Goal: Task Accomplishment & Management: Use online tool/utility

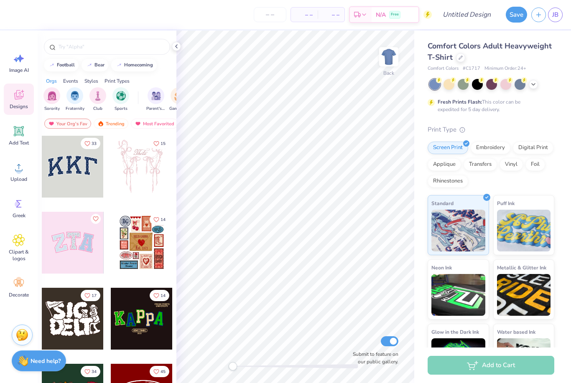
scroll to position [5, 0]
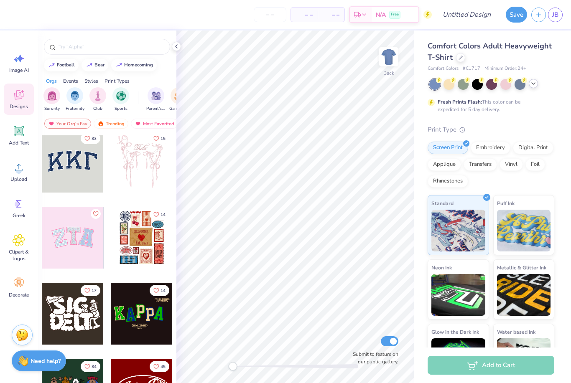
click at [534, 87] on div at bounding box center [532, 83] width 9 height 9
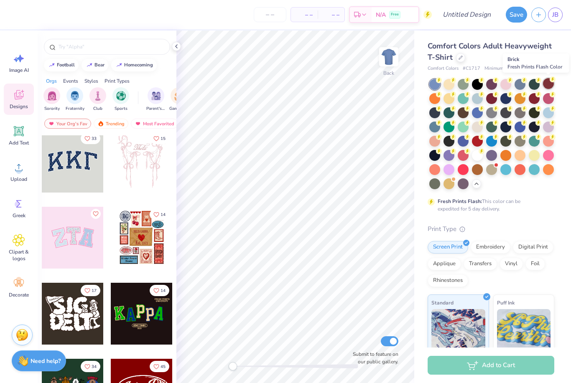
click at [549, 85] on div at bounding box center [548, 83] width 11 height 11
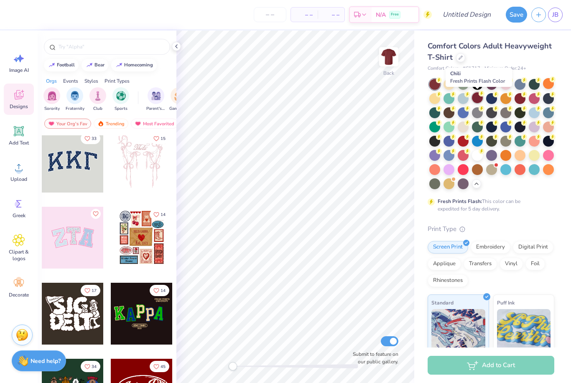
click at [478, 98] on div at bounding box center [477, 97] width 11 height 11
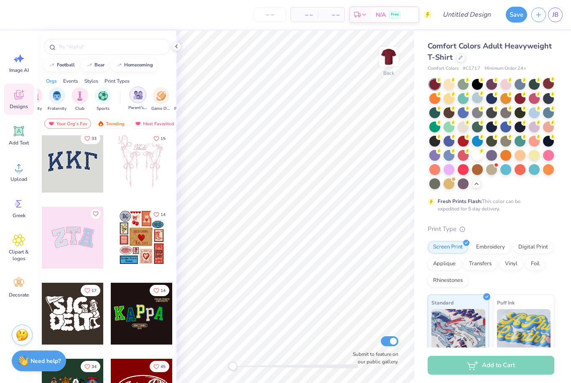
click at [139, 95] on img "filter for Parent's Weekend" at bounding box center [138, 95] width 10 height 10
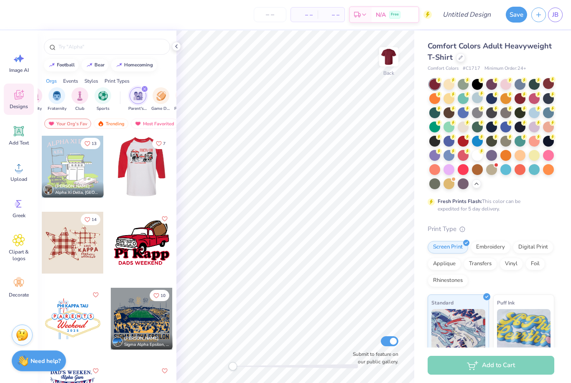
click at [138, 172] on div at bounding box center [141, 167] width 62 height 62
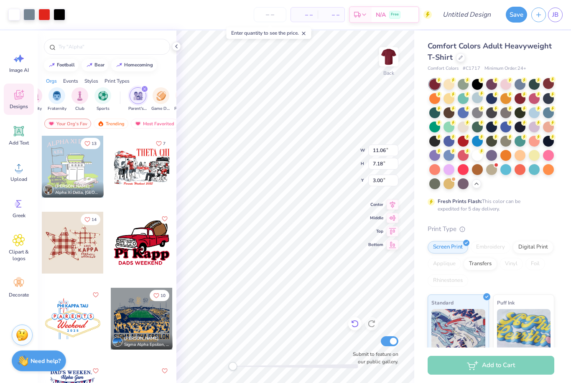
click at [353, 327] on icon at bounding box center [354, 324] width 7 height 8
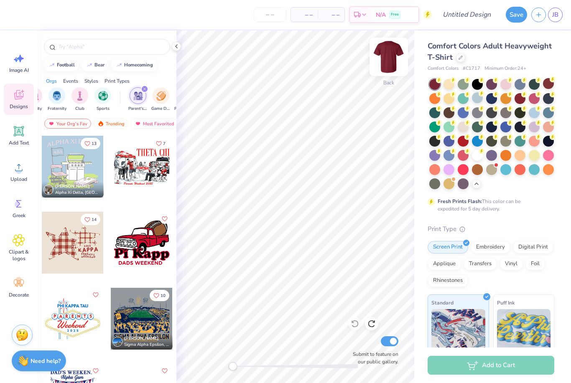
click at [386, 56] on img at bounding box center [388, 56] width 33 height 33
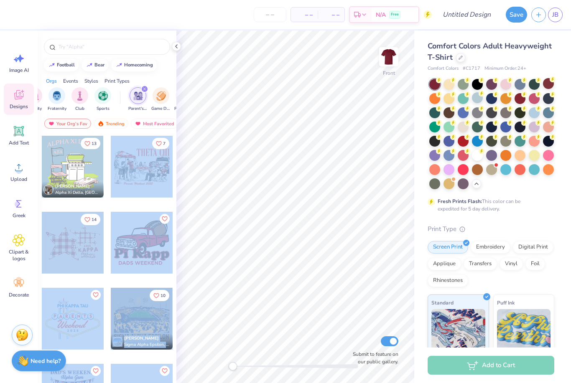
click at [252, 153] on div "– – Per Item – – Total Est. Delivery N/A Free Design Title Save JB Image AI Des…" at bounding box center [285, 191] width 571 height 383
click at [145, 162] on div at bounding box center [142, 167] width 62 height 62
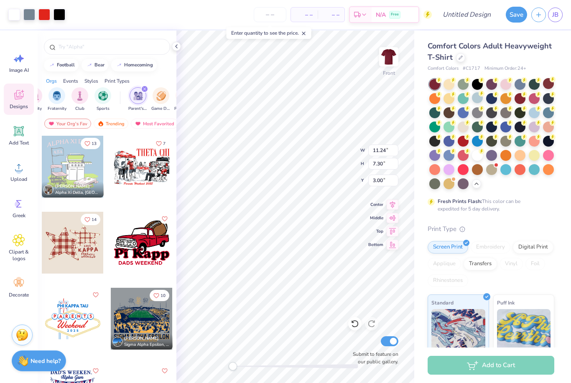
type input "12.71"
type input "8.25"
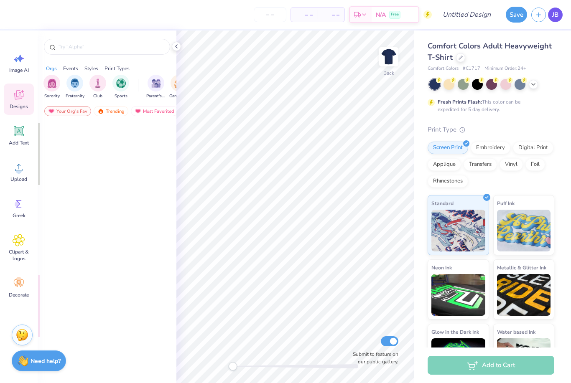
click at [558, 18] on span "JB" at bounding box center [555, 15] width 6 height 10
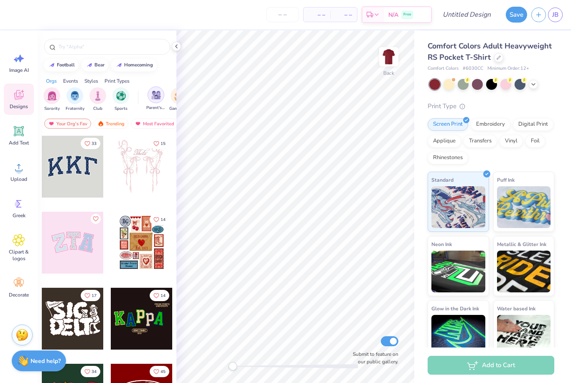
click at [156, 103] on div "filter for Parent's Weekend" at bounding box center [155, 94] width 17 height 17
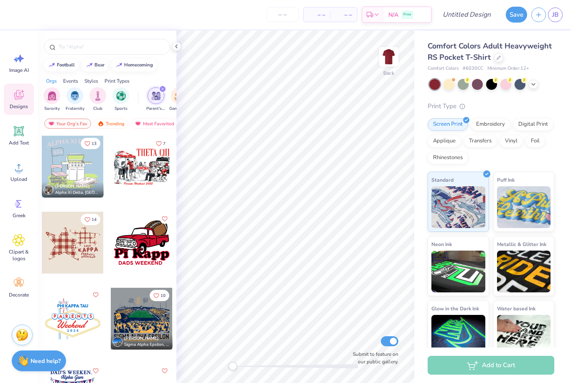
click at [142, 159] on div at bounding box center [142, 167] width 62 height 62
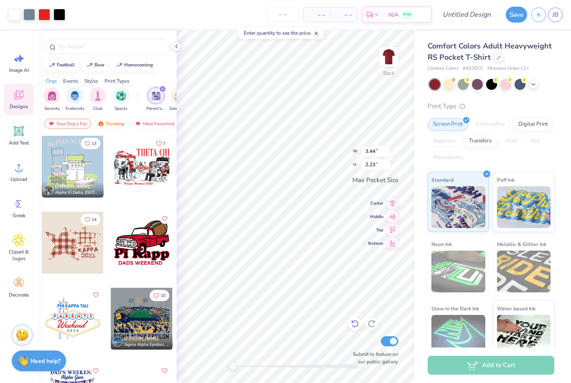
click at [355, 326] on icon at bounding box center [354, 324] width 8 height 8
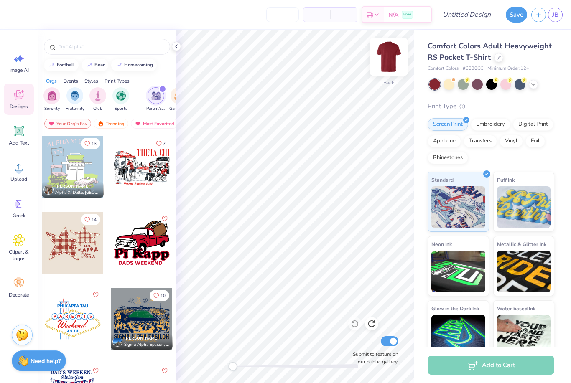
click at [388, 58] on img at bounding box center [388, 56] width 33 height 33
click at [143, 172] on div at bounding box center [142, 167] width 62 height 62
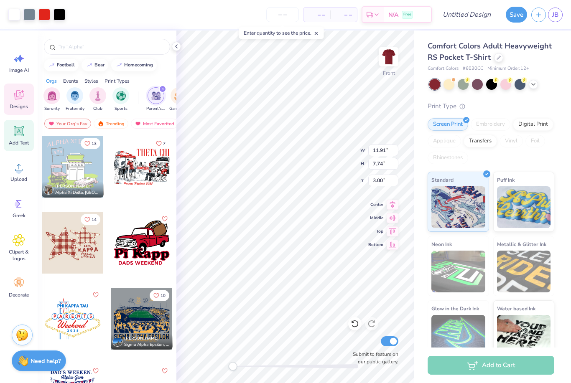
click at [18, 127] on icon at bounding box center [19, 131] width 13 height 13
type input "6.03"
type input "1.75"
type input "13.38"
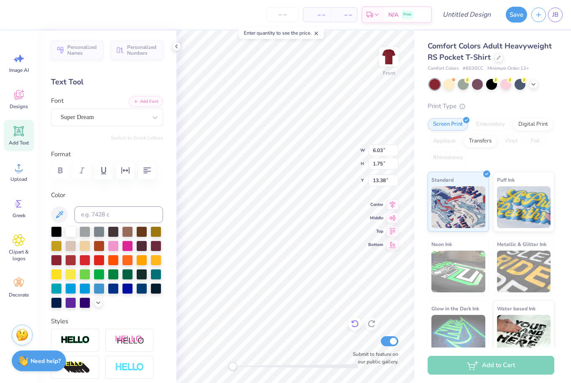
click at [352, 329] on div at bounding box center [354, 323] width 13 height 13
type input "13.11"
type input "8.52"
type input "3.00"
click at [47, 16] on div at bounding box center [44, 14] width 12 height 12
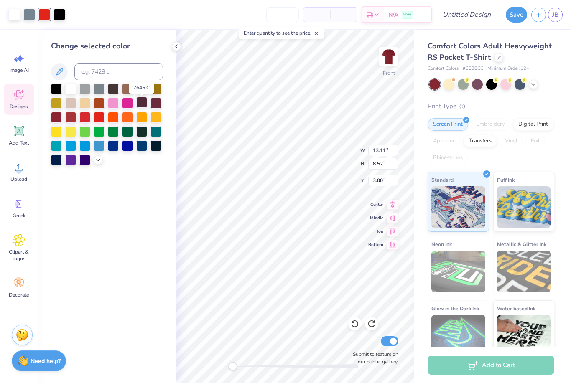
click at [143, 107] on div at bounding box center [141, 102] width 11 height 11
click at [69, 92] on div at bounding box center [70, 88] width 11 height 11
click at [28, 18] on div at bounding box center [29, 14] width 12 height 12
click at [58, 91] on div at bounding box center [56, 88] width 11 height 11
click at [86, 119] on div at bounding box center [84, 116] width 11 height 11
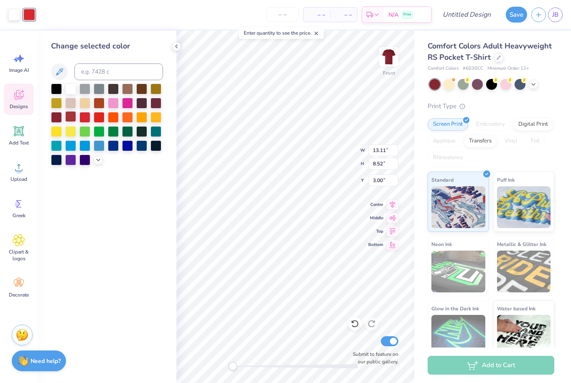
click at [72, 119] on div at bounding box center [70, 116] width 11 height 11
click at [65, 122] on div at bounding box center [70, 116] width 11 height 11
click at [53, 119] on div at bounding box center [56, 116] width 11 height 11
click at [152, 108] on div at bounding box center [155, 102] width 11 height 11
click at [56, 92] on div at bounding box center [56, 88] width 11 height 11
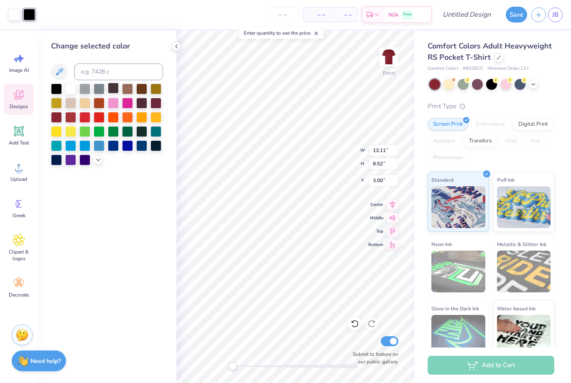
click at [114, 93] on div at bounding box center [113, 88] width 11 height 11
click at [54, 92] on div at bounding box center [56, 88] width 11 height 11
click at [104, 233] on div "Change selected color" at bounding box center [107, 206] width 139 height 353
click at [179, 46] on icon at bounding box center [176, 46] width 7 height 7
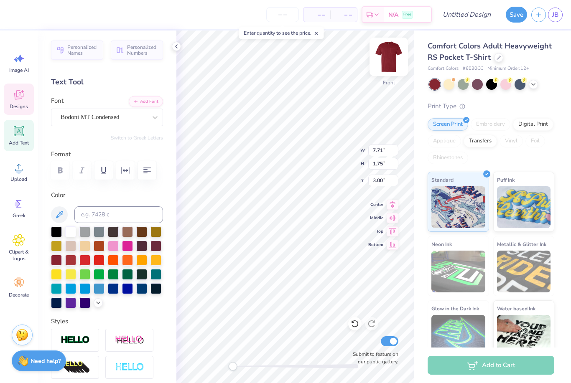
scroll to position [0, 0]
type textarea "T"
type textarea "Vangaurd"
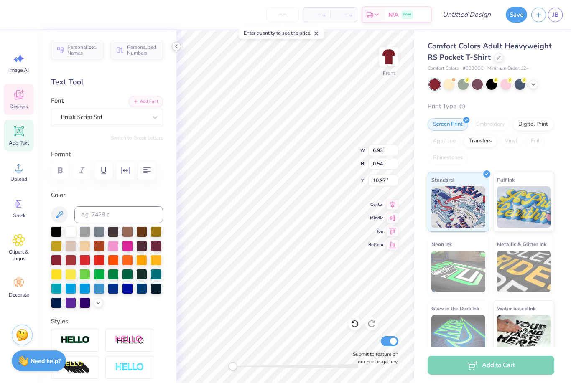
click at [176, 47] on icon at bounding box center [176, 46] width 7 height 7
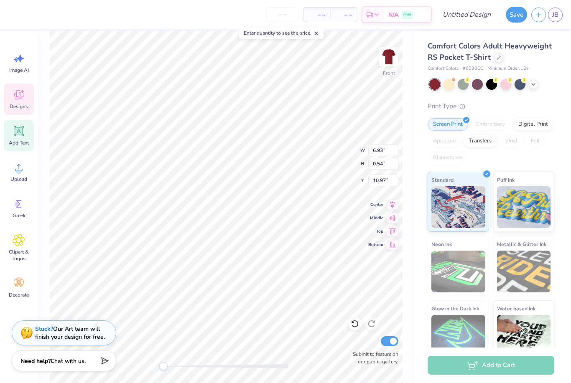
scroll to position [0, 1]
type textarea "Fathers Weekend 2025"
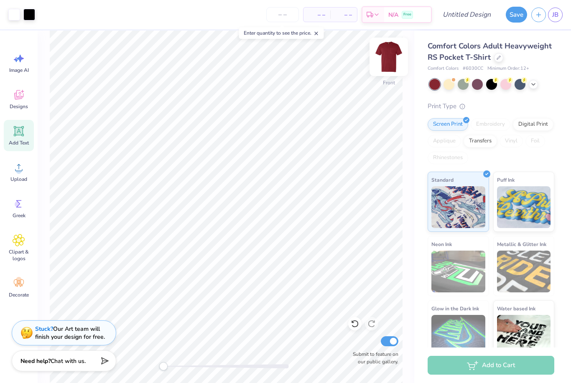
click at [388, 55] on img at bounding box center [388, 56] width 33 height 33
click at [394, 60] on img at bounding box center [388, 56] width 33 height 33
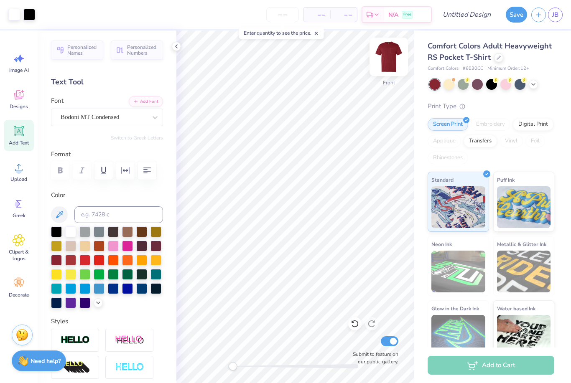
click at [391, 55] on img at bounding box center [388, 56] width 33 height 33
click at [145, 104] on button "Add Font" at bounding box center [146, 100] width 34 height 11
click at [18, 140] on span "Add Text" at bounding box center [19, 143] width 20 height 7
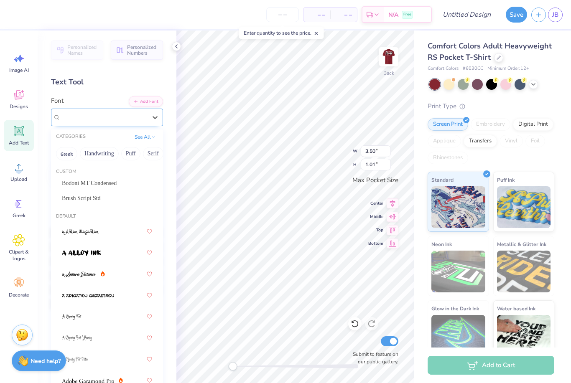
click at [116, 117] on div "Super Dream" at bounding box center [104, 117] width 88 height 13
click at [96, 195] on span "Brush Script Std" at bounding box center [81, 198] width 39 height 9
click at [100, 119] on span "Brush Script Std" at bounding box center [81, 117] width 41 height 10
click at [98, 182] on div "Bodoni MT Condensed" at bounding box center [107, 183] width 90 height 9
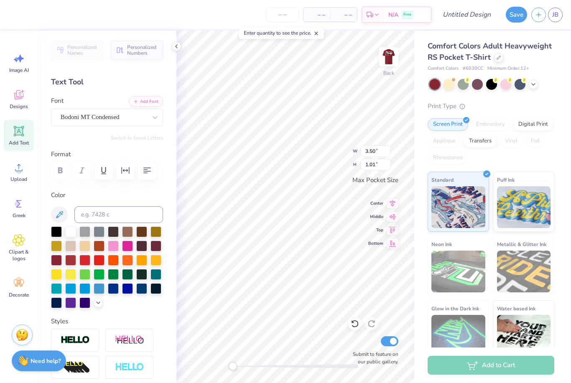
scroll to position [0, 0]
type textarea "v"
type textarea "C"
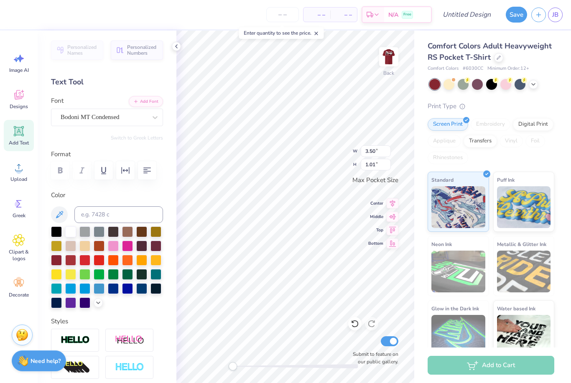
type textarea "Vangaurd"
click at [19, 134] on icon at bounding box center [19, 131] width 8 height 8
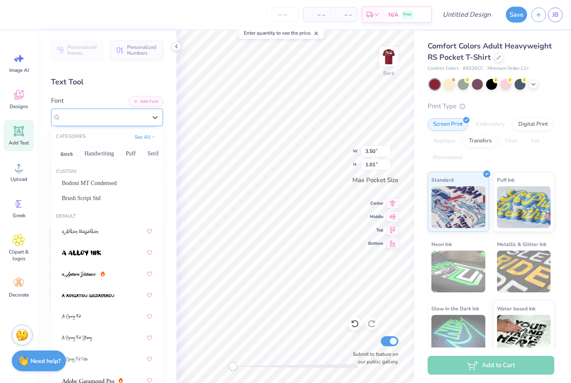
drag, startPoint x: 69, startPoint y: 109, endPoint x: 74, endPoint y: 115, distance: 8.0
click at [69, 109] on div "Super Dream" at bounding box center [107, 118] width 112 height 18
drag, startPoint x: 74, startPoint y: 115, endPoint x: 85, endPoint y: 123, distance: 13.2
click at [74, 115] on span "Super Dream" at bounding box center [77, 117] width 33 height 10
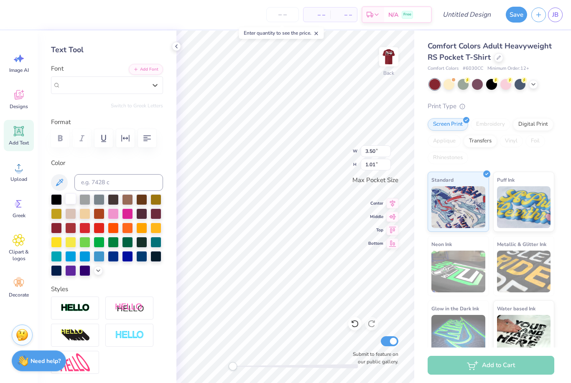
scroll to position [54, 0]
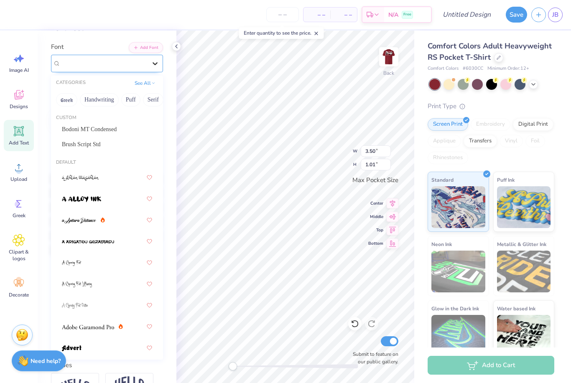
drag, startPoint x: 124, startPoint y: 67, endPoint x: 152, endPoint y: 62, distance: 28.8
click at [124, 67] on div "Super Dream" at bounding box center [104, 63] width 86 height 10
click at [152, 62] on icon at bounding box center [155, 63] width 8 height 8
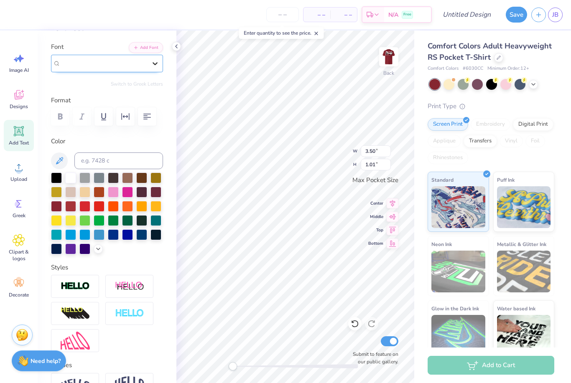
click at [155, 64] on icon at bounding box center [154, 63] width 5 height 3
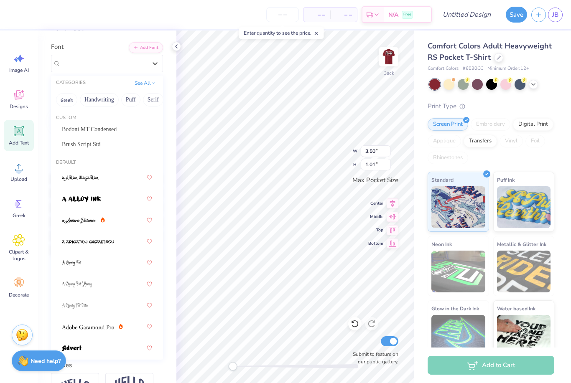
click at [90, 132] on span "Bodoni MT Condensed" at bounding box center [89, 129] width 55 height 9
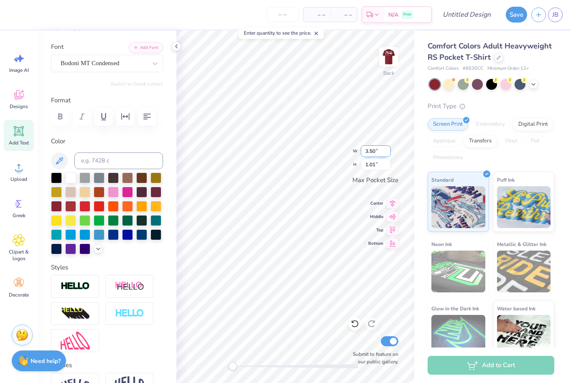
scroll to position [0, 0]
type textarea "TEX"
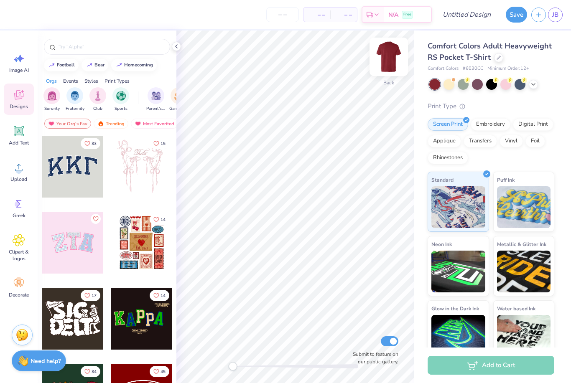
click at [390, 64] on img at bounding box center [388, 56] width 33 height 33
click at [155, 103] on div "filter for Parent's Weekend" at bounding box center [155, 94] width 17 height 17
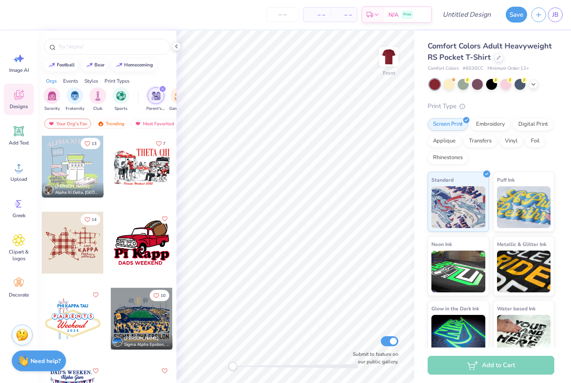
click at [129, 168] on div at bounding box center [142, 167] width 62 height 62
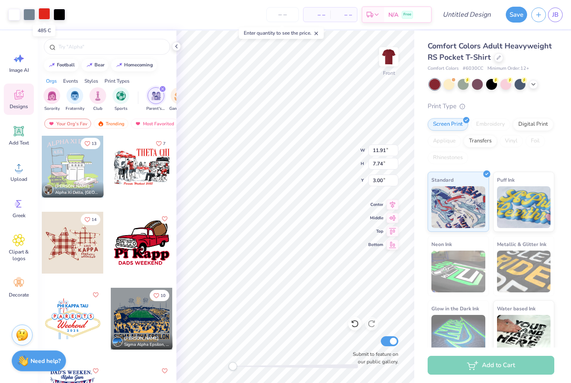
click at [47, 15] on div at bounding box center [44, 14] width 12 height 12
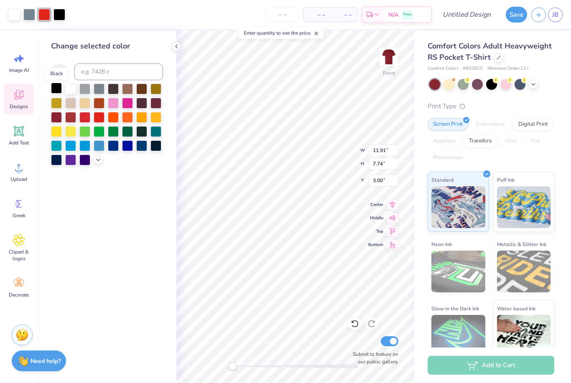
click at [57, 94] on div at bounding box center [56, 88] width 11 height 11
click at [71, 91] on div at bounding box center [70, 88] width 11 height 11
click at [358, 327] on icon at bounding box center [354, 324] width 8 height 8
click at [124, 108] on div at bounding box center [127, 102] width 11 height 11
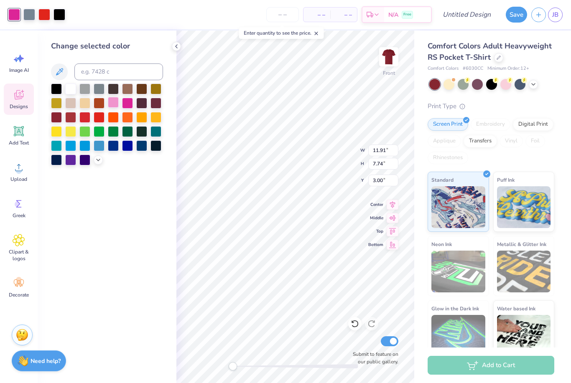
click at [108, 108] on div at bounding box center [113, 102] width 11 height 11
click at [99, 105] on div at bounding box center [99, 102] width 11 height 11
click at [68, 94] on div at bounding box center [70, 88] width 11 height 11
click at [82, 92] on div at bounding box center [84, 88] width 11 height 11
click at [99, 94] on div at bounding box center [99, 88] width 11 height 11
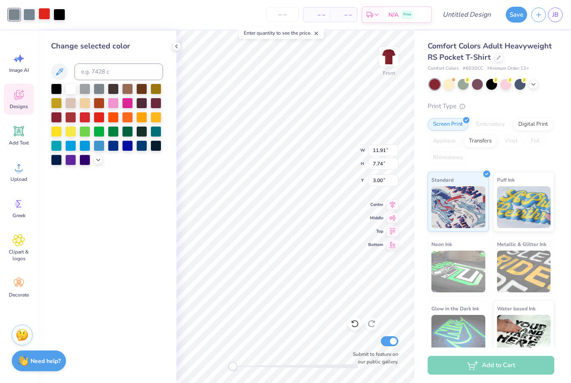
click at [41, 17] on div at bounding box center [44, 14] width 12 height 12
click at [115, 92] on div at bounding box center [113, 88] width 11 height 11
click at [67, 88] on div at bounding box center [70, 88] width 11 height 11
click at [14, 15] on div at bounding box center [14, 14] width 12 height 12
click at [81, 121] on div at bounding box center [84, 116] width 11 height 11
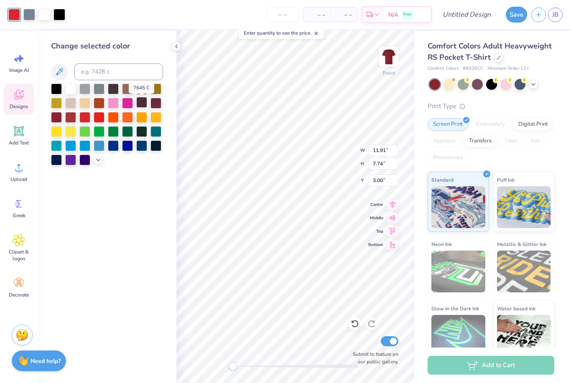
click at [142, 108] on div at bounding box center [141, 102] width 11 height 11
click at [155, 107] on div at bounding box center [155, 102] width 11 height 11
click at [111, 92] on div at bounding box center [113, 88] width 11 height 11
click at [94, 91] on div at bounding box center [99, 88] width 11 height 11
click at [88, 92] on div at bounding box center [84, 88] width 11 height 11
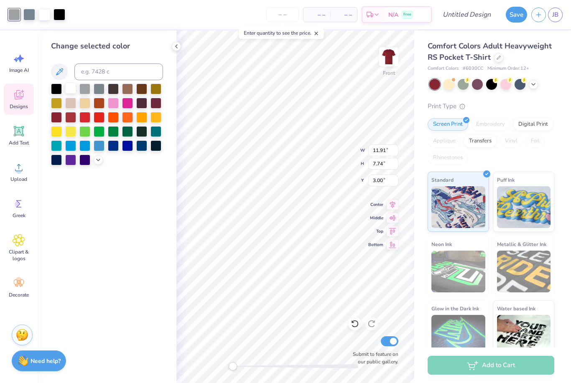
click at [66, 91] on div at bounding box center [70, 88] width 11 height 11
click at [83, 89] on div at bounding box center [84, 88] width 11 height 11
click at [44, 18] on div at bounding box center [44, 14] width 12 height 12
click at [112, 107] on div at bounding box center [113, 102] width 11 height 11
click at [57, 89] on div at bounding box center [56, 88] width 11 height 11
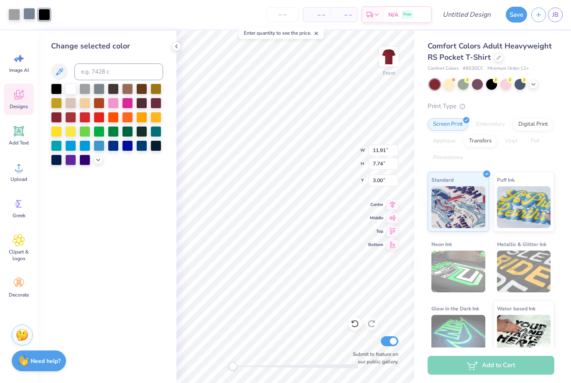
click at [28, 20] on div at bounding box center [29, 14] width 12 height 12
click at [68, 92] on div at bounding box center [70, 88] width 11 height 11
click at [353, 325] on icon at bounding box center [354, 324] width 8 height 8
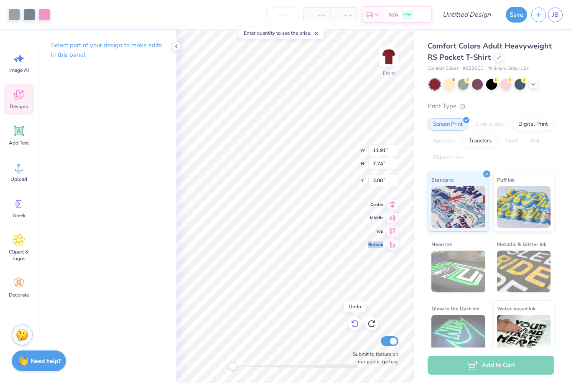
click at [353, 325] on icon at bounding box center [354, 324] width 8 height 8
click at [18, 14] on div at bounding box center [14, 14] width 12 height 12
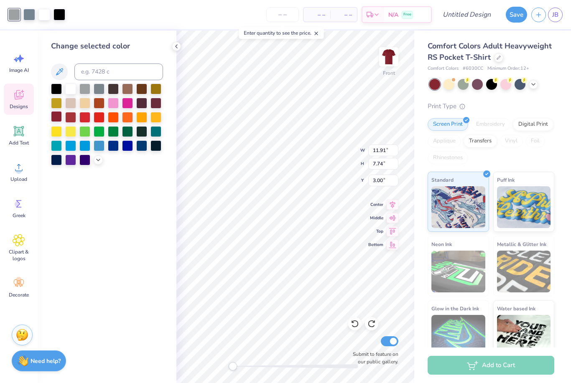
click at [58, 120] on div at bounding box center [56, 116] width 11 height 11
click at [73, 122] on div at bounding box center [70, 116] width 11 height 11
click at [157, 104] on div at bounding box center [155, 102] width 11 height 11
click at [144, 109] on div at bounding box center [141, 103] width 11 height 11
click at [70, 119] on div at bounding box center [70, 116] width 11 height 11
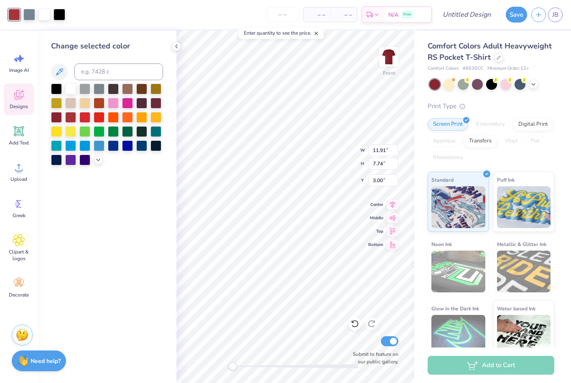
click at [49, 121] on div "Change selected color" at bounding box center [107, 206] width 139 height 353
click at [54, 120] on div at bounding box center [56, 116] width 11 height 11
click at [142, 144] on div at bounding box center [141, 145] width 11 height 11
click at [133, 146] on div at bounding box center [127, 145] width 11 height 11
click at [124, 146] on div at bounding box center [127, 145] width 11 height 11
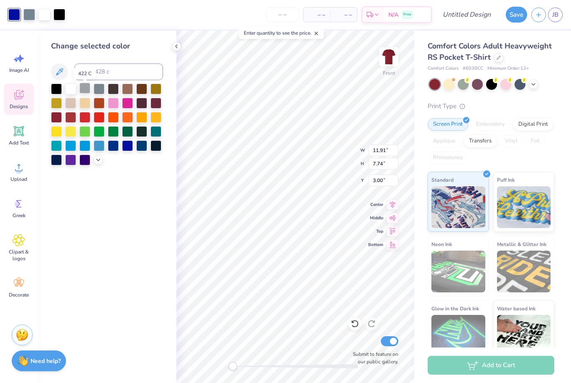
click at [85, 92] on div at bounding box center [84, 88] width 11 height 11
click at [100, 92] on div at bounding box center [99, 88] width 11 height 11
click at [31, 15] on div at bounding box center [29, 14] width 12 height 12
click at [56, 120] on div at bounding box center [56, 116] width 11 height 11
click at [13, 18] on div at bounding box center [14, 14] width 12 height 12
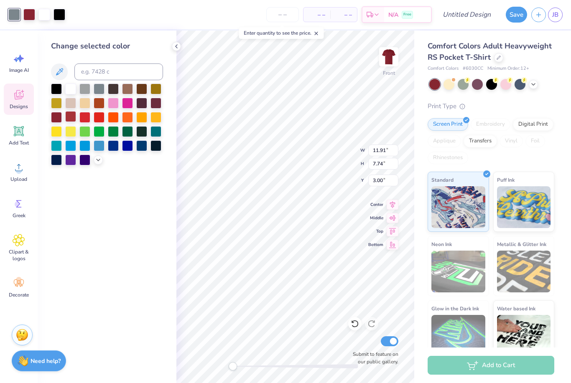
click at [67, 119] on div at bounding box center [70, 116] width 11 height 11
click at [28, 18] on div at bounding box center [29, 14] width 12 height 12
click at [144, 92] on div at bounding box center [141, 88] width 11 height 11
click at [129, 90] on div at bounding box center [127, 88] width 11 height 11
click at [99, 90] on div at bounding box center [99, 88] width 11 height 11
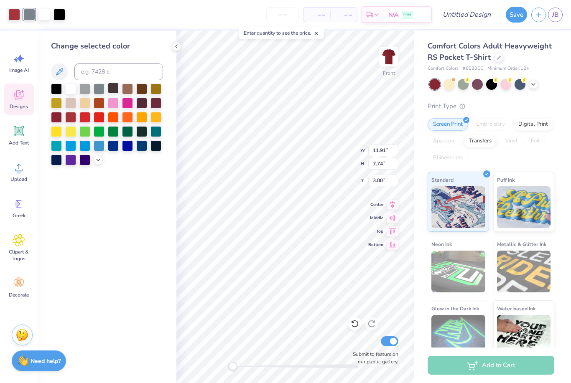
click at [116, 94] on div at bounding box center [113, 88] width 11 height 11
click at [85, 92] on div at bounding box center [84, 88] width 11 height 11
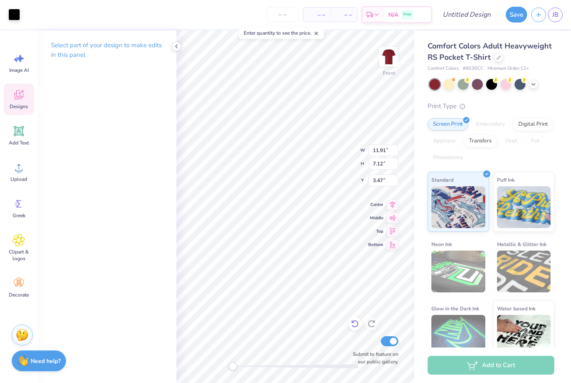
click at [355, 325] on icon at bounding box center [354, 324] width 8 height 8
type input "11.96"
type input "7.75"
type input "13.06"
click at [350, 328] on div at bounding box center [354, 323] width 13 height 13
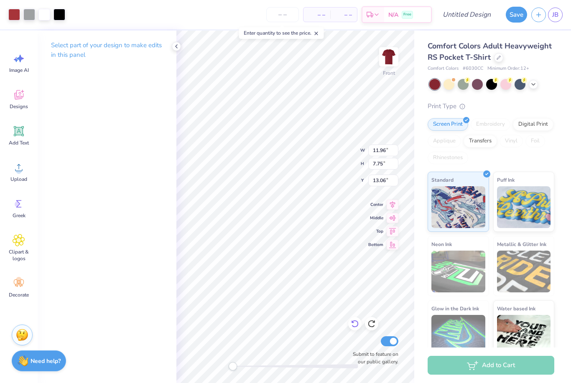
type input "11.94"
type input "3.00"
click at [353, 325] on icon at bounding box center [354, 324] width 8 height 8
type input "13.21"
type input "7.99"
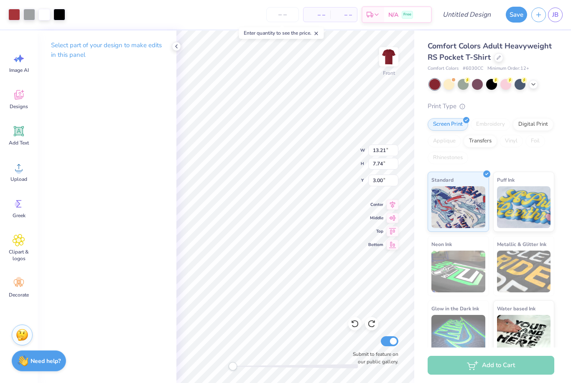
type input "3.46"
type input "12.94"
type input "7.89"
type input "3.53"
type input "14.20"
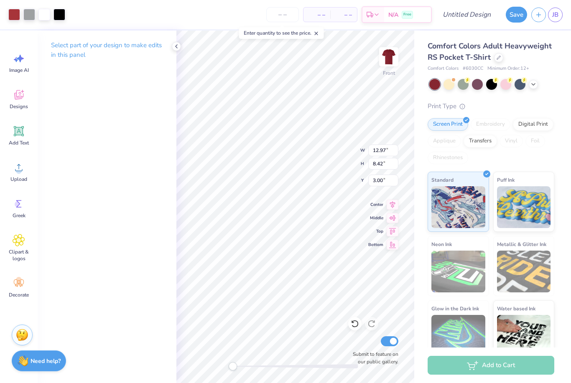
type input "8.58"
type input "3.50"
click at [355, 326] on icon at bounding box center [354, 324] width 8 height 8
click at [388, 53] on img at bounding box center [388, 56] width 33 height 33
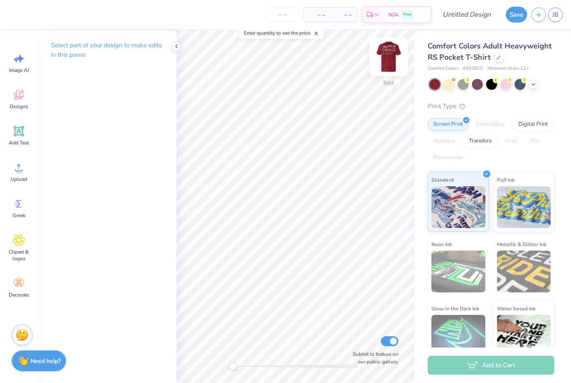
click at [389, 61] on img at bounding box center [388, 56] width 33 height 33
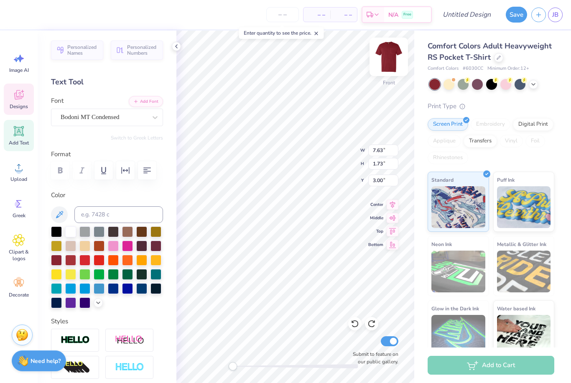
scroll to position [0, 0]
type textarea "T"
type textarea "Vangaurd"
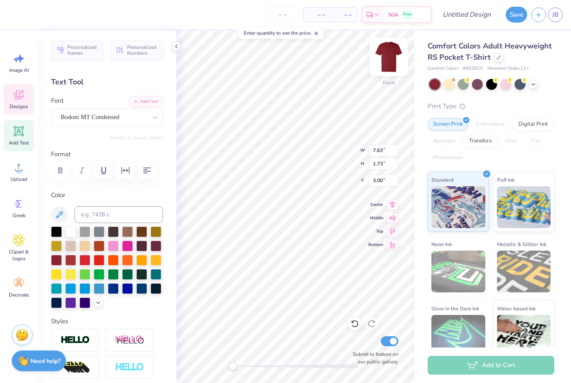
type input "6.86"
type input "0.54"
type input "10.89"
type textarea "Fathers Weekend 2025"
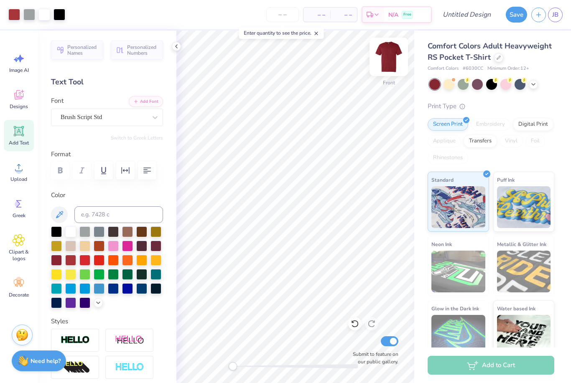
click at [389, 54] on img at bounding box center [388, 56] width 33 height 33
click at [26, 128] on div "Add Text" at bounding box center [19, 135] width 30 height 31
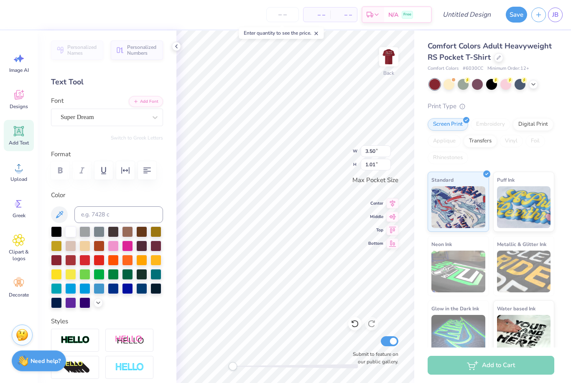
scroll to position [0, 2]
type textarea "Vangaurd"
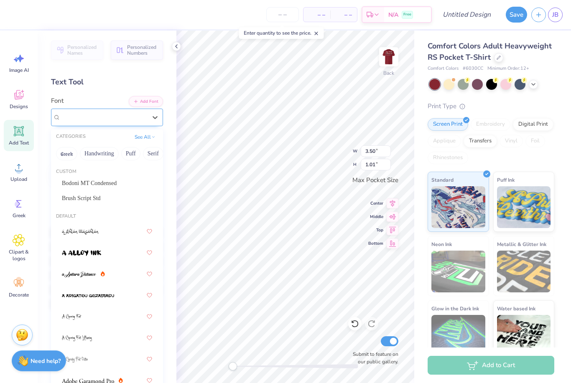
click at [107, 112] on div "Super Dream" at bounding box center [104, 117] width 88 height 13
click at [89, 181] on span "Bodoni MT Condensed" at bounding box center [89, 183] width 55 height 9
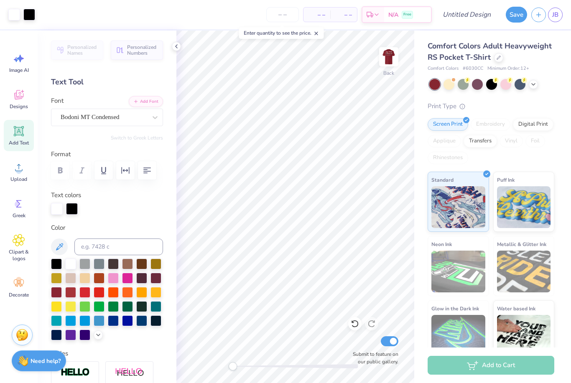
click at [26, 131] on div "Add Text" at bounding box center [19, 135] width 30 height 31
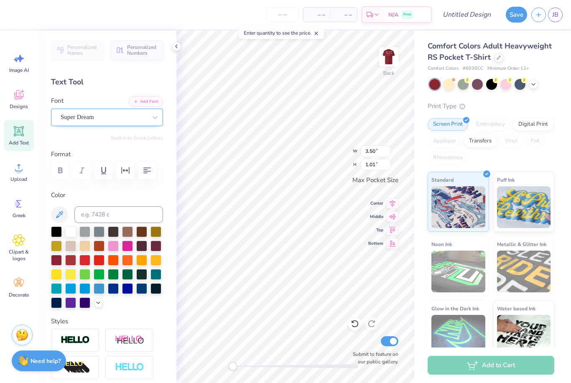
scroll to position [0, 1]
type textarea "Est. 2018"
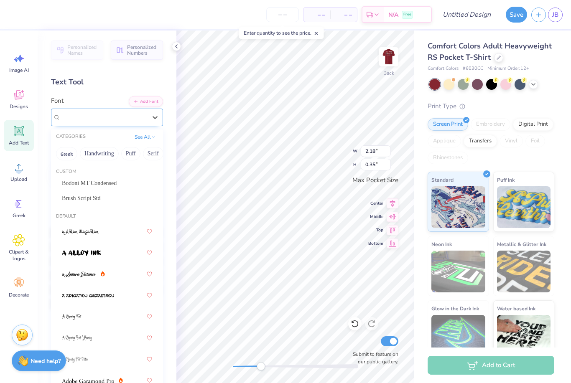
click at [125, 120] on div "Super Dream" at bounding box center [104, 117] width 88 height 13
click at [83, 197] on span "Brush Script Std" at bounding box center [81, 198] width 39 height 9
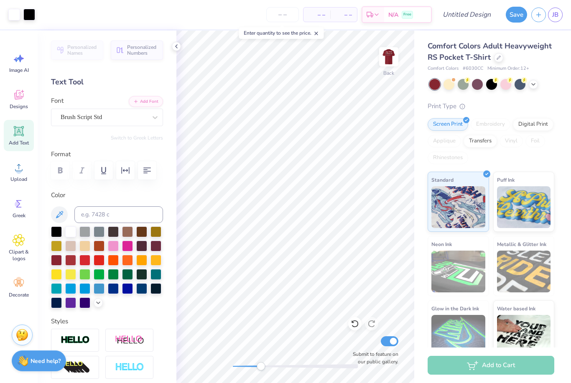
click at [171, 44] on div "Personalized Names Personalized Numbers Text Tool Add Font Font Brush Script St…" at bounding box center [107, 206] width 139 height 353
click at [176, 46] on polyline at bounding box center [176, 46] width 2 height 3
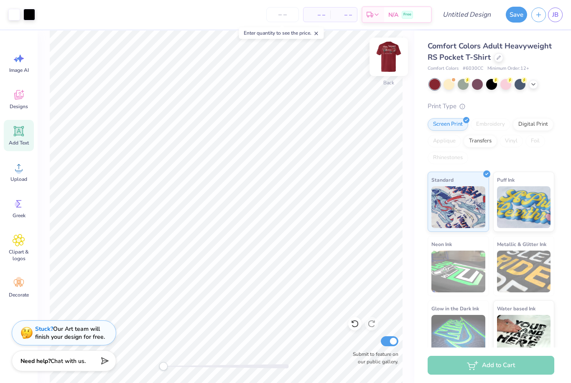
click at [391, 64] on img at bounding box center [388, 56] width 33 height 33
click at [30, 16] on div at bounding box center [29, 14] width 12 height 12
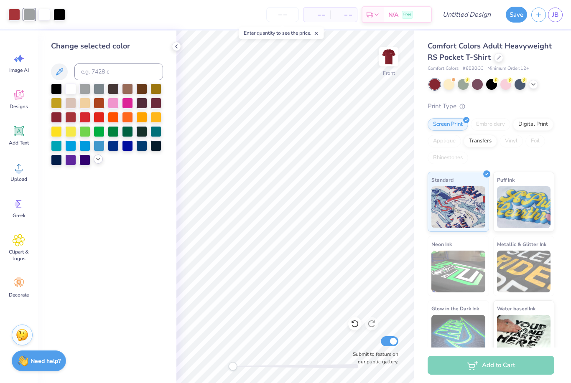
click at [100, 164] on div at bounding box center [98, 159] width 9 height 9
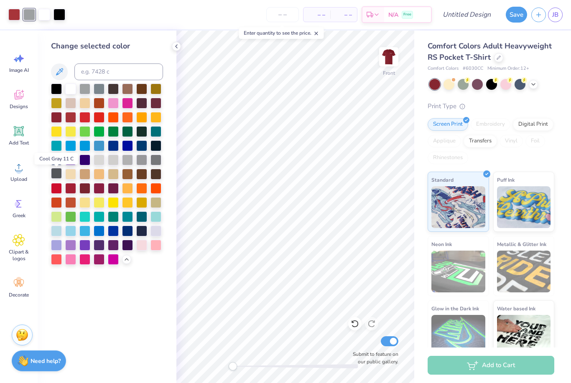
click at [53, 177] on div at bounding box center [56, 173] width 11 height 11
click at [55, 175] on div at bounding box center [56, 173] width 11 height 11
click at [155, 144] on div at bounding box center [155, 145] width 11 height 11
click at [140, 147] on div at bounding box center [141, 145] width 11 height 11
click at [123, 149] on div at bounding box center [127, 145] width 11 height 11
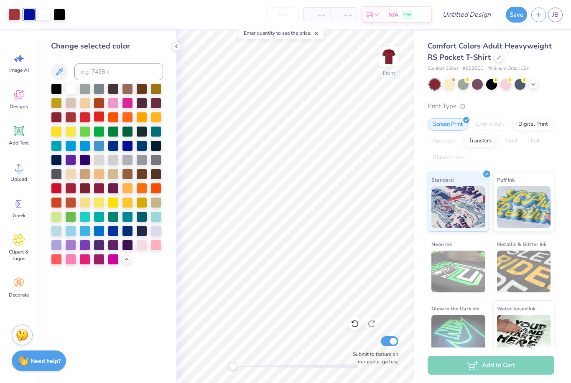
click at [95, 113] on div at bounding box center [99, 116] width 11 height 11
click at [79, 90] on div at bounding box center [84, 88] width 11 height 11
click at [114, 94] on div at bounding box center [113, 88] width 11 height 11
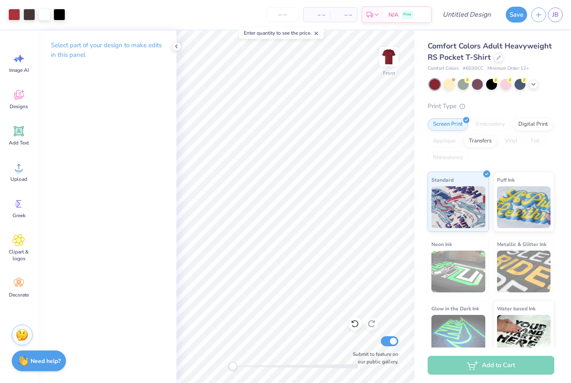
click at [417, 76] on div "Comfort Colors Adult Heavyweight RS Pocket T-Shirt Comfort Colors # 6030CC Mini…" at bounding box center [492, 195] width 157 height 330
type input "7.70"
type input "3.52"
type input "7.75"
type input "3.51"
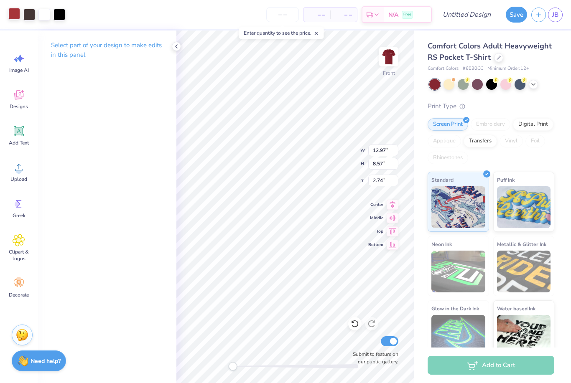
click at [13, 15] on div at bounding box center [14, 14] width 12 height 12
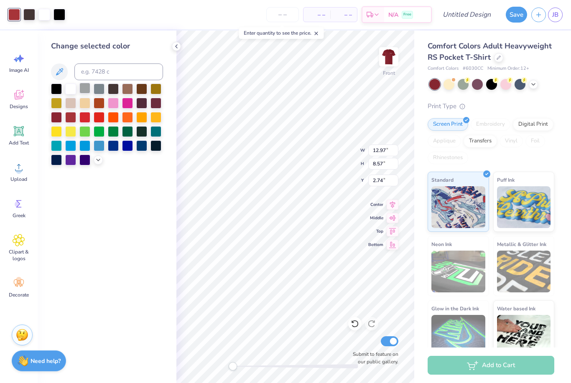
click at [83, 89] on div at bounding box center [84, 88] width 11 height 11
click at [92, 91] on div at bounding box center [107, 125] width 112 height 82
click at [98, 92] on div at bounding box center [99, 88] width 11 height 11
click at [157, 103] on div at bounding box center [155, 102] width 11 height 11
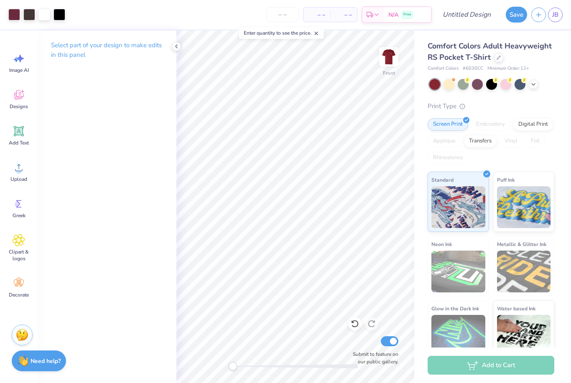
click at [494, 90] on div "Comfort Colors Adult Heavyweight RS Pocket T-Shirt Comfort Colors # 6030CC Mini…" at bounding box center [490, 201] width 127 height 320
click at [491, 84] on div at bounding box center [491, 83] width 11 height 11
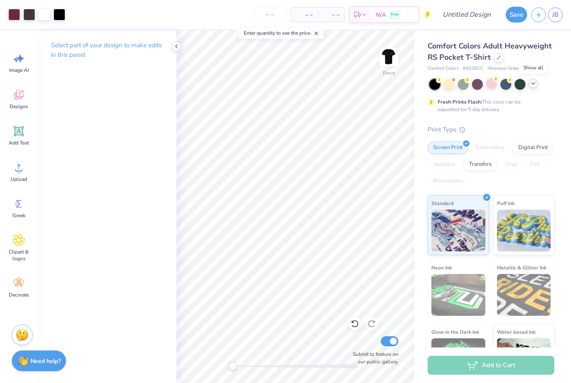
click at [531, 83] on icon at bounding box center [533, 83] width 7 height 7
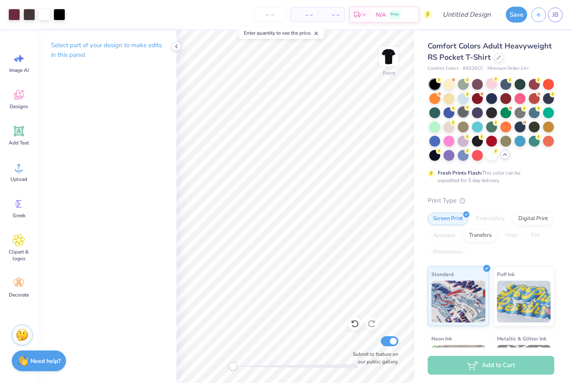
click at [462, 110] on div at bounding box center [462, 112] width 11 height 11
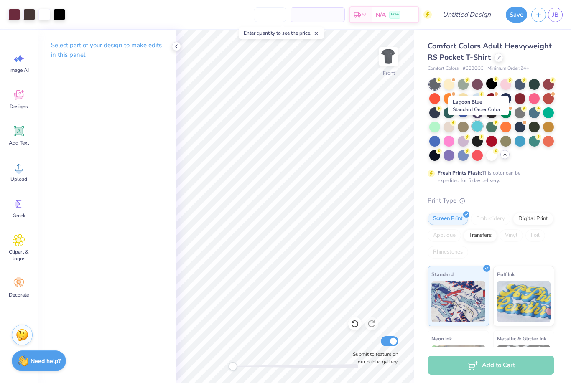
scroll to position [2, 0]
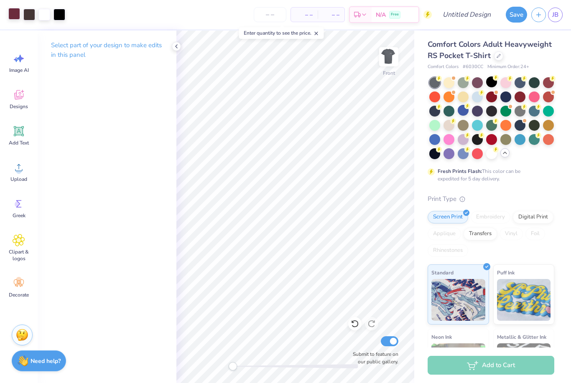
click at [13, 17] on div at bounding box center [14, 14] width 12 height 12
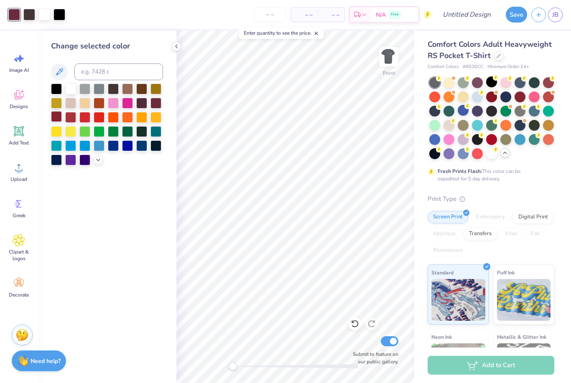
click at [58, 118] on div at bounding box center [56, 116] width 11 height 11
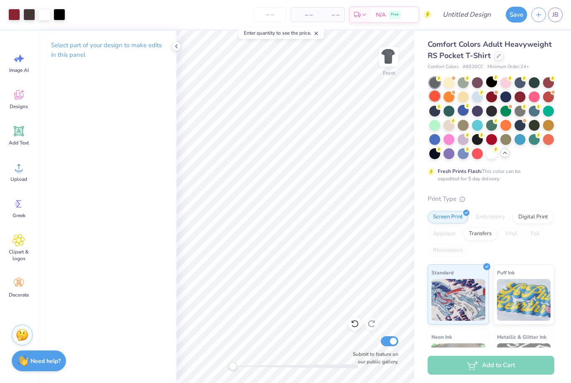
click at [435, 94] on div at bounding box center [434, 96] width 11 height 11
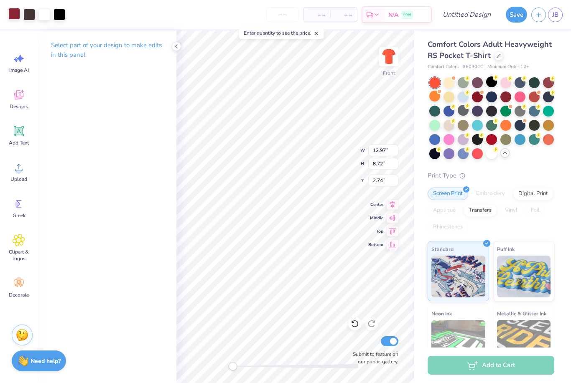
click at [14, 15] on div at bounding box center [14, 14] width 12 height 12
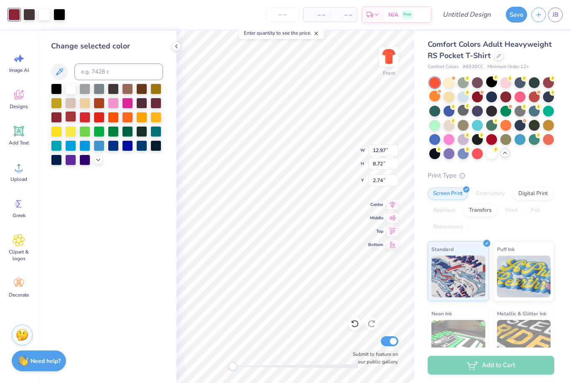
click at [69, 119] on div at bounding box center [70, 116] width 11 height 11
click at [84, 117] on div at bounding box center [84, 116] width 11 height 11
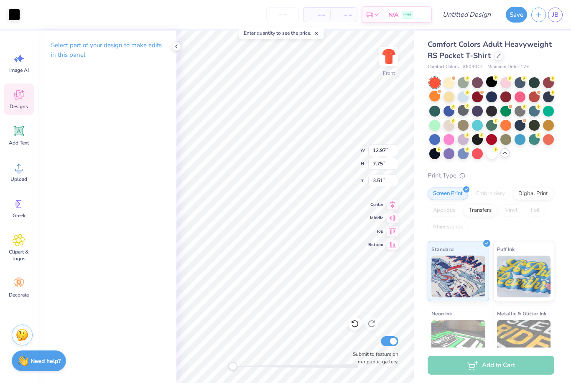
type input "7.70"
type input "3.52"
type input "7.75"
type input "3.51"
type input "7.70"
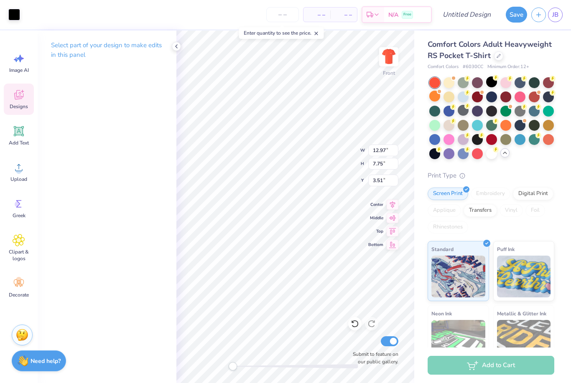
type input "3.52"
type input "7.70"
type input "3.52"
click at [12, 16] on div at bounding box center [14, 14] width 12 height 12
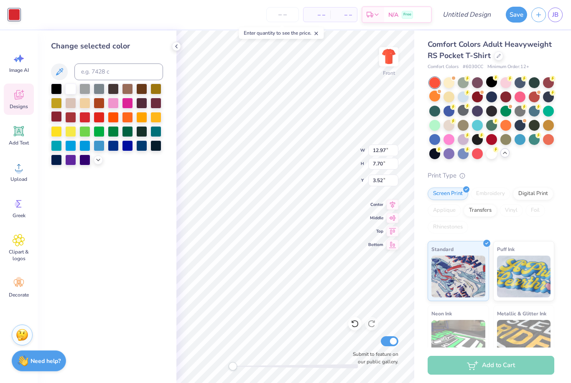
click at [58, 118] on div at bounding box center [56, 116] width 11 height 11
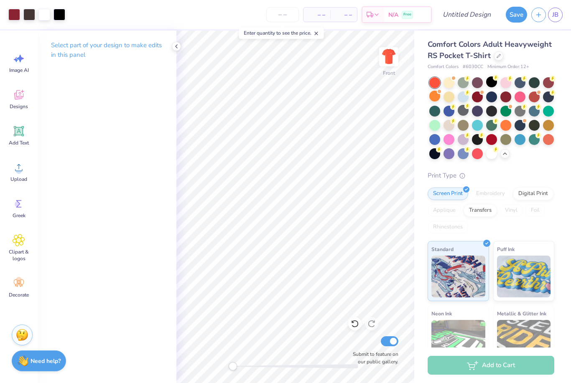
click at [502, 157] on div at bounding box center [504, 153] width 9 height 9
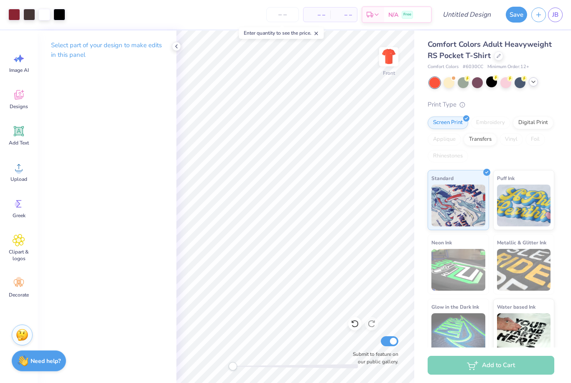
click at [531, 82] on icon at bounding box center [533, 82] width 7 height 7
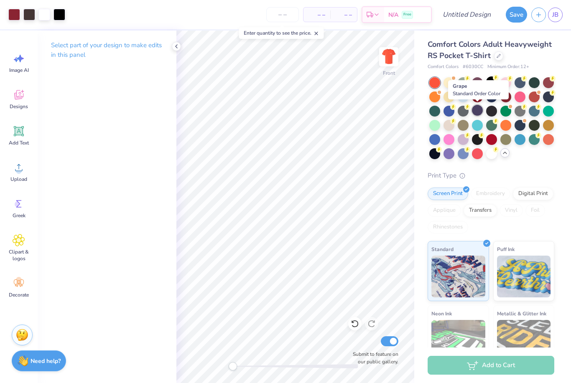
click at [476, 109] on div at bounding box center [477, 110] width 11 height 11
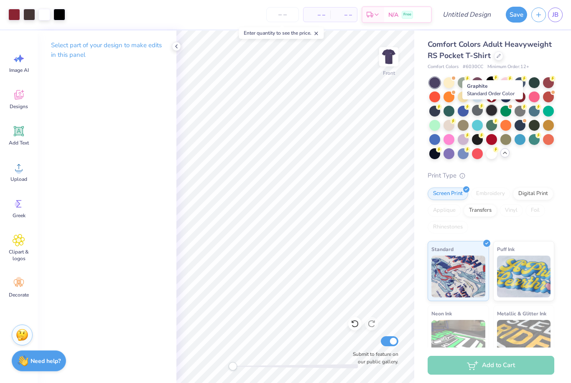
click at [495, 111] on div at bounding box center [491, 110] width 11 height 11
click at [32, 14] on div at bounding box center [29, 14] width 12 height 12
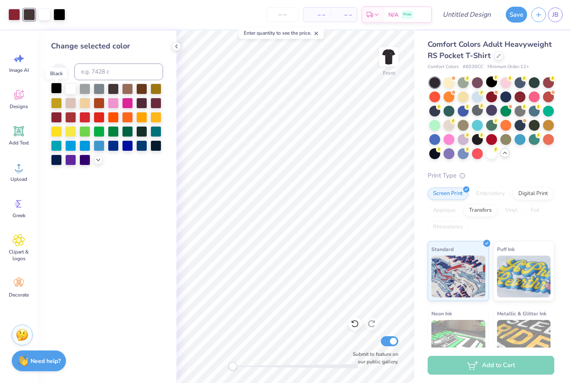
click at [56, 91] on div at bounding box center [56, 88] width 11 height 11
click at [176, 48] on icon at bounding box center [176, 46] width 7 height 7
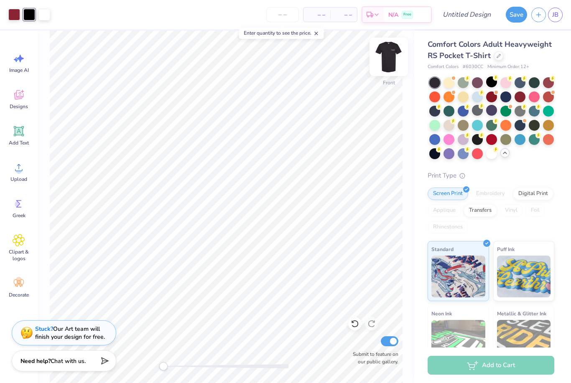
click at [389, 67] on img at bounding box center [388, 56] width 33 height 33
click at [391, 60] on img at bounding box center [388, 56] width 33 height 33
click at [472, 14] on input "Design Title" at bounding box center [476, 14] width 41 height 17
type input "Fathers weekend"
click at [514, 16] on button "Save" at bounding box center [515, 13] width 21 height 16
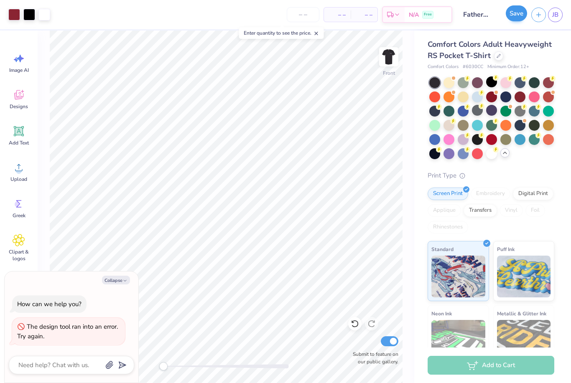
click at [516, 18] on button "Save" at bounding box center [515, 13] width 21 height 16
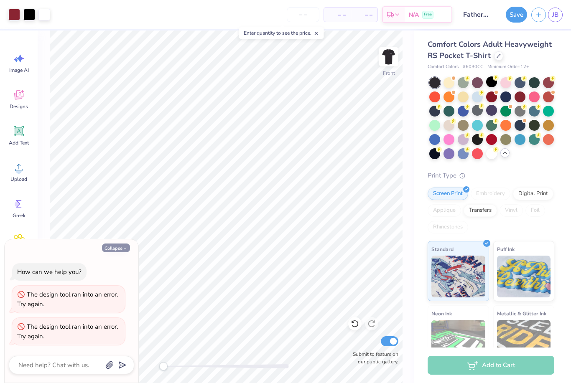
click at [120, 246] on button "Collapse" at bounding box center [116, 248] width 28 height 9
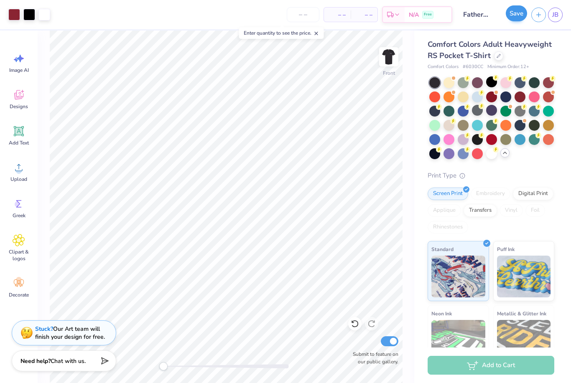
click at [520, 15] on button "Save" at bounding box center [515, 13] width 21 height 16
type textarea "x"
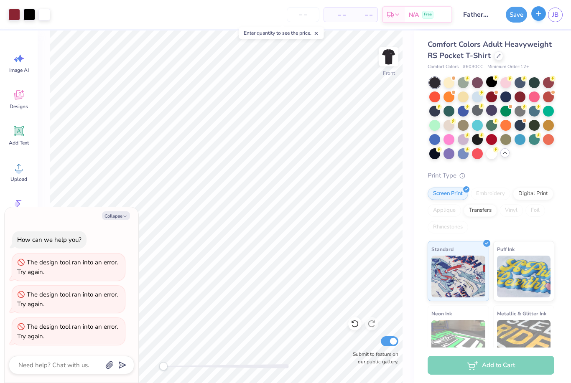
click at [537, 14] on icon "button" at bounding box center [538, 13] width 7 height 7
click at [319, 33] on icon at bounding box center [316, 33] width 6 height 6
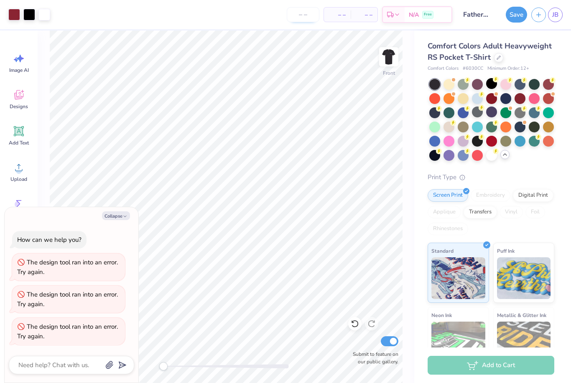
scroll to position [0, 0]
click at [309, 14] on input "number" at bounding box center [303, 14] width 33 height 15
type input "89"
type textarea "x"
type input "8"
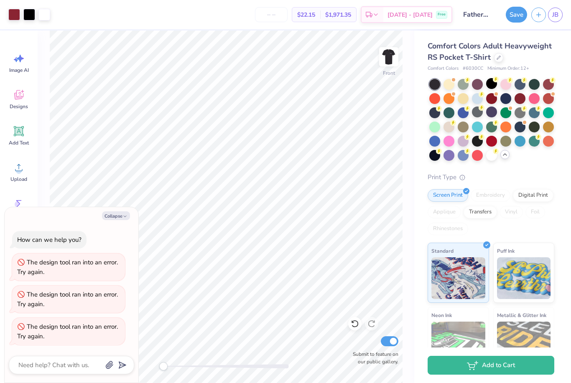
type textarea "x"
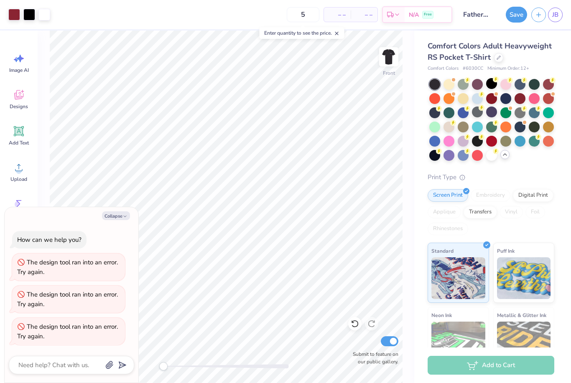
type input "50"
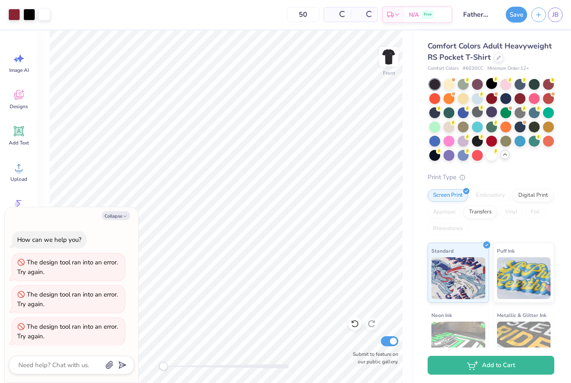
type textarea "x"
type input "50"
click at [513, 18] on button "Save" at bounding box center [515, 15] width 21 height 16
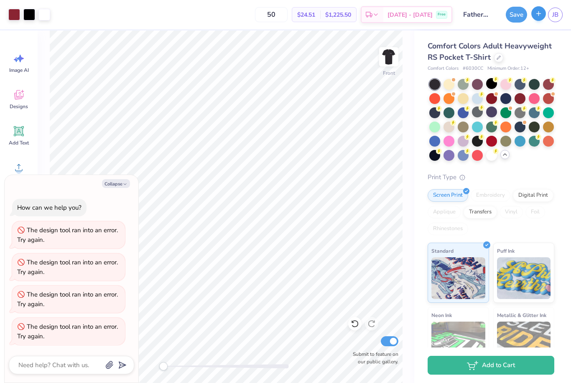
click at [539, 14] on icon "button" at bounding box center [538, 13] width 7 height 7
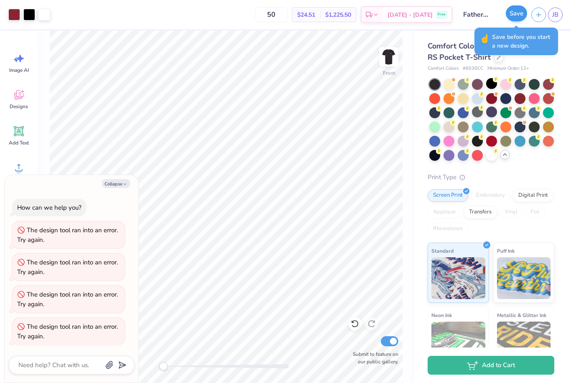
click at [516, 21] on button "Save" at bounding box center [515, 13] width 21 height 16
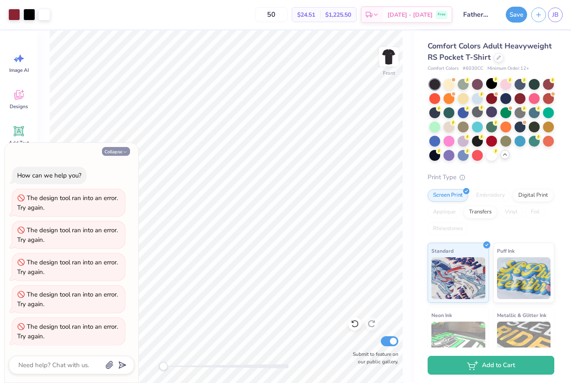
click at [114, 156] on button "Collapse" at bounding box center [116, 151] width 28 height 9
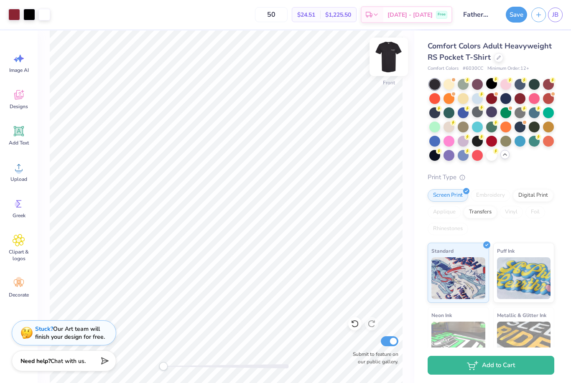
click at [388, 52] on img at bounding box center [388, 56] width 33 height 33
click at [389, 66] on img at bounding box center [388, 56] width 33 height 33
click at [512, 12] on button "Save" at bounding box center [515, 13] width 21 height 16
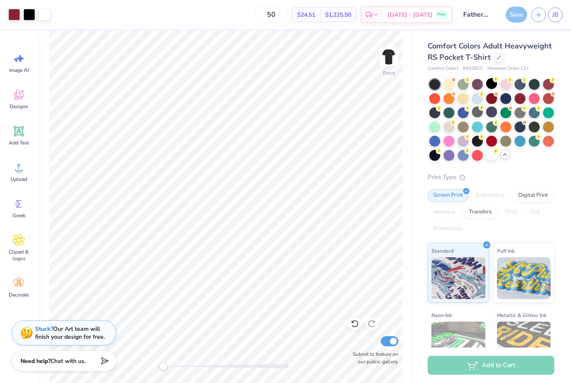
type textarea "x"
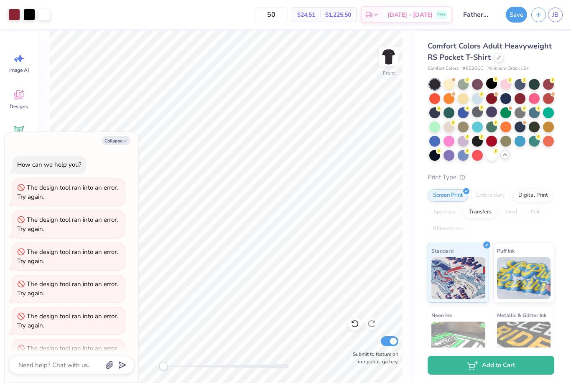
scroll to position [19, 0]
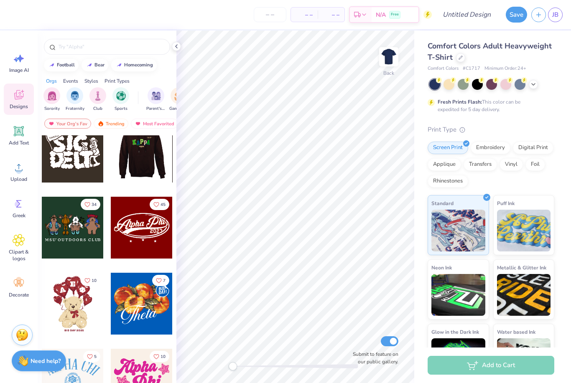
scroll to position [167, 0]
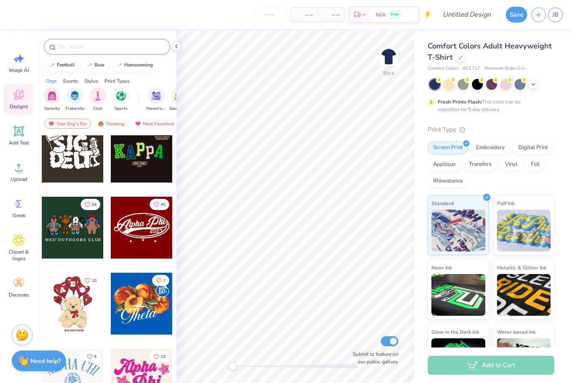
click at [93, 51] on input "text" at bounding box center [111, 47] width 107 height 8
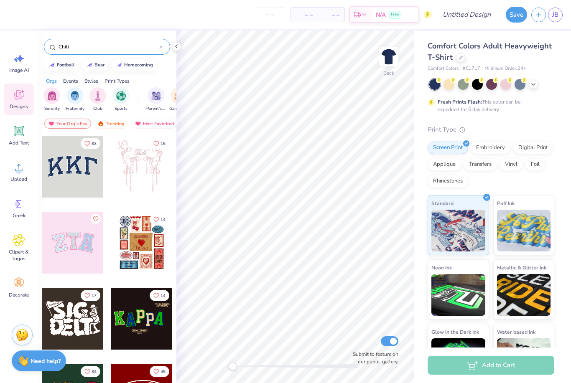
type input "Chili"
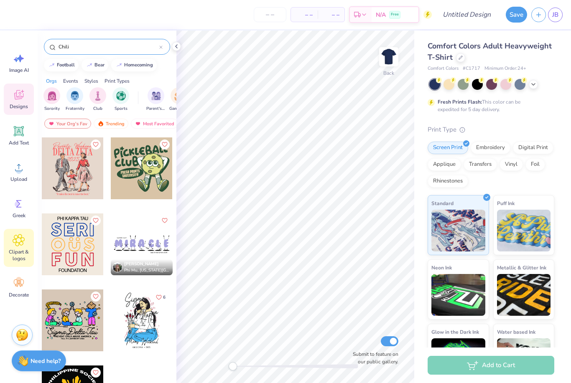
scroll to position [606, 0]
click at [18, 239] on icon at bounding box center [18, 240] width 5 height 5
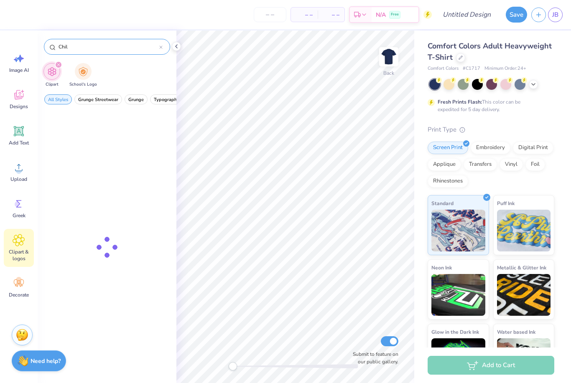
type input "Chili"
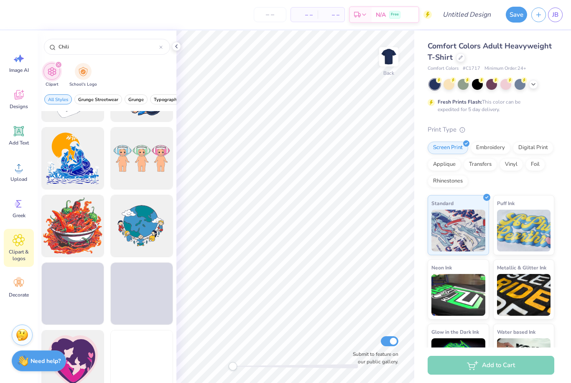
scroll to position [539, 0]
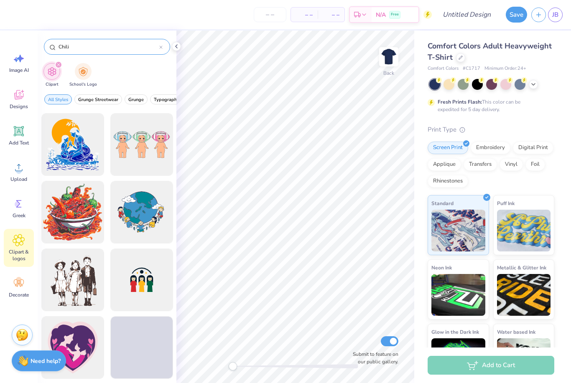
click at [161, 46] on div at bounding box center [160, 47] width 3 height 8
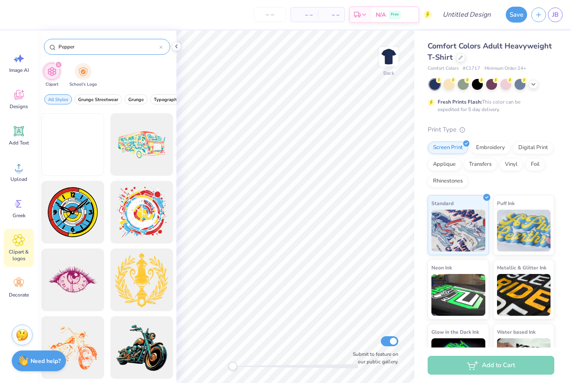
type input "Pepper"
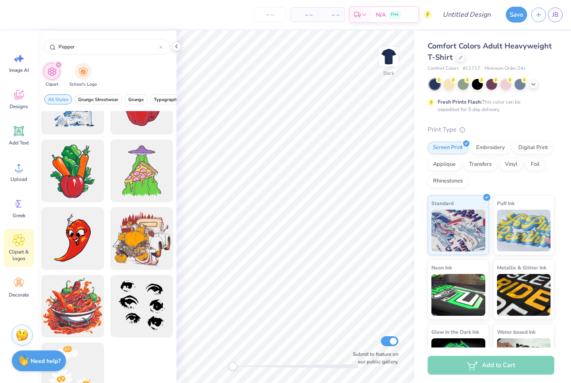
scroll to position [39, 0]
click at [39, 358] on strong "Need help?" at bounding box center [45, 360] width 30 height 8
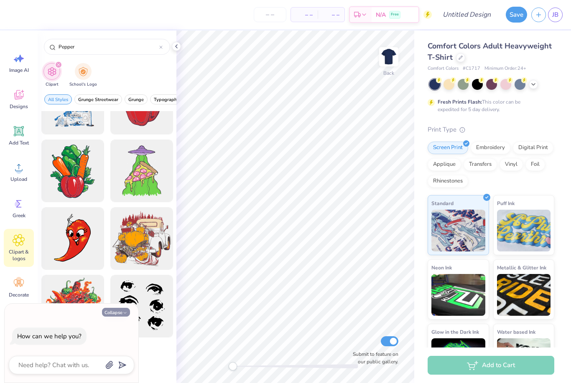
click at [109, 316] on button "Collapse" at bounding box center [116, 312] width 28 height 9
type textarea "x"
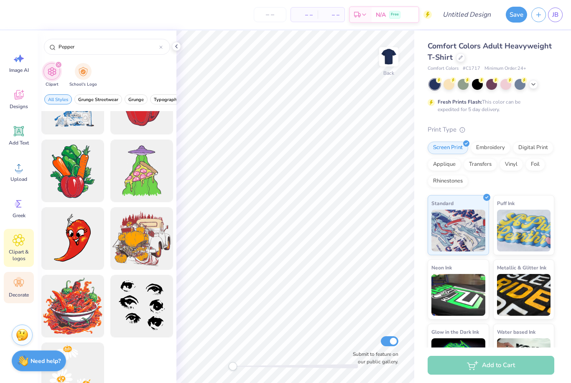
click at [15, 285] on icon at bounding box center [19, 283] width 13 height 13
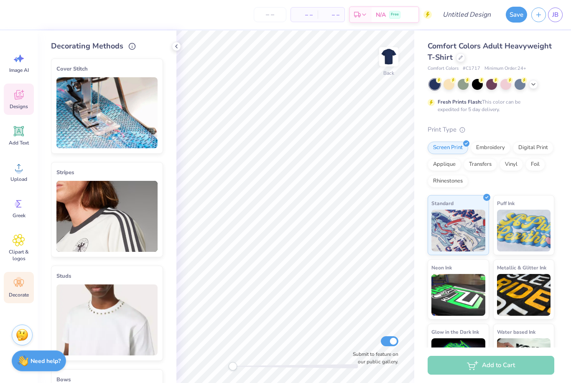
click at [18, 104] on span "Designs" at bounding box center [19, 106] width 18 height 7
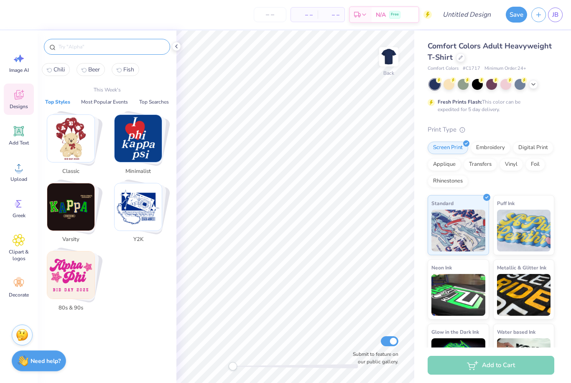
click at [71, 49] on input "text" at bounding box center [111, 47] width 107 height 8
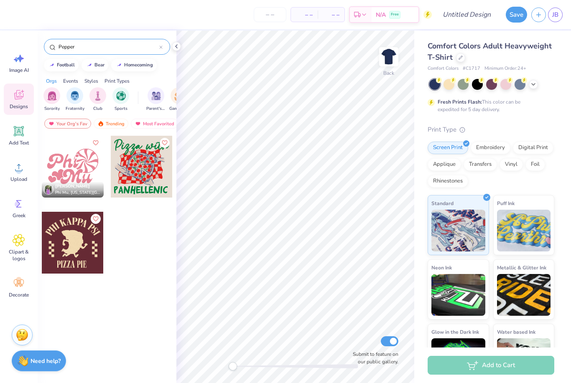
drag, startPoint x: 80, startPoint y: 48, endPoint x: 55, endPoint y: 48, distance: 25.1
click at [55, 48] on div "Pepper" at bounding box center [107, 47] width 126 height 16
type input "Hot"
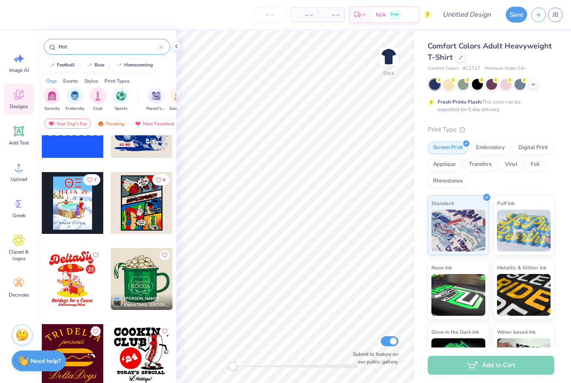
scroll to position [901, 0]
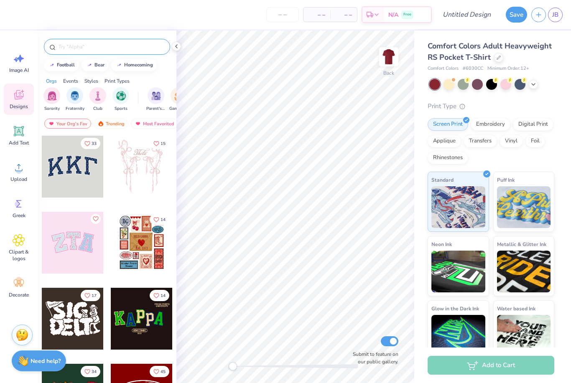
click at [81, 47] on input "text" at bounding box center [111, 47] width 107 height 8
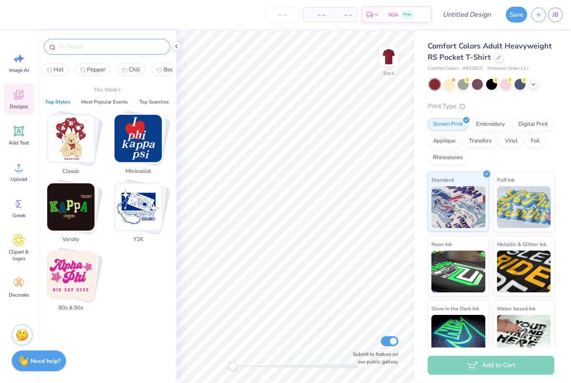
click at [19, 105] on span "Designs" at bounding box center [19, 106] width 18 height 7
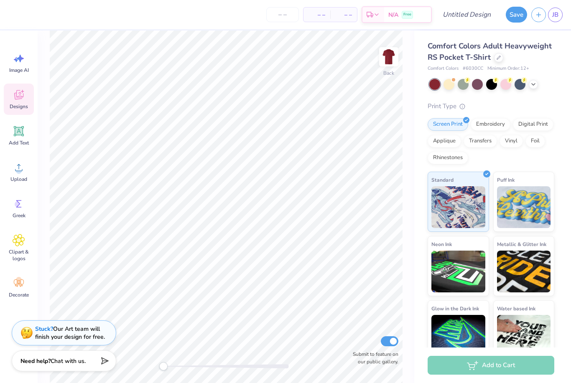
click at [15, 104] on span "Designs" at bounding box center [19, 106] width 18 height 7
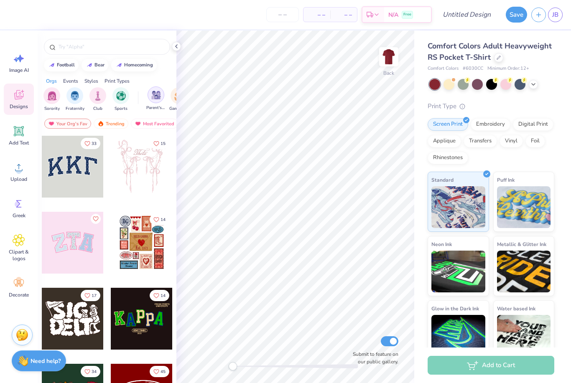
click at [154, 100] on img "filter for Parent's Weekend" at bounding box center [156, 95] width 10 height 10
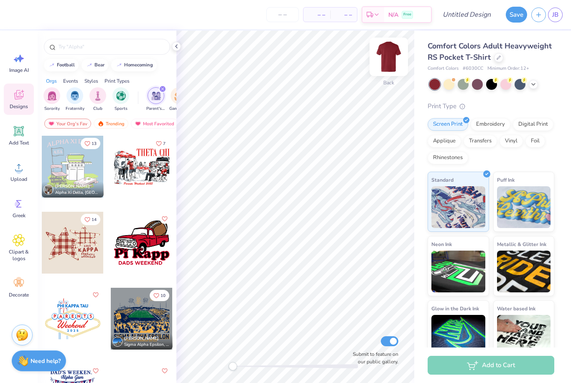
click at [395, 51] on img at bounding box center [388, 56] width 33 height 33
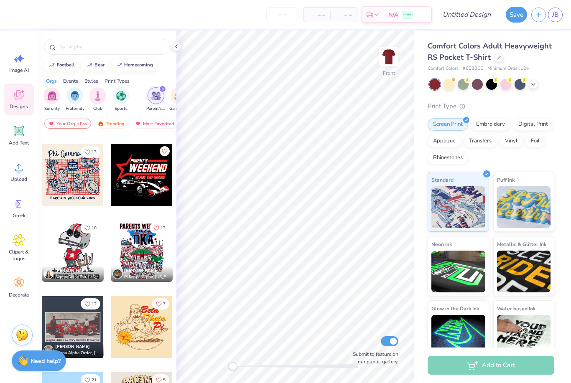
scroll to position [449, 0]
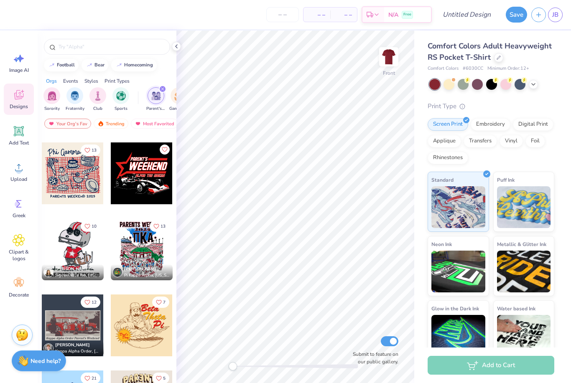
click at [134, 247] on div at bounding box center [142, 249] width 62 height 62
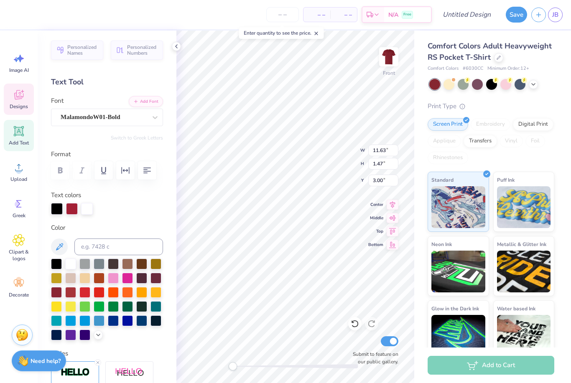
type textarea "Fathers WEEKEND"
type input "2.06"
type input "3.25"
type input "5.64"
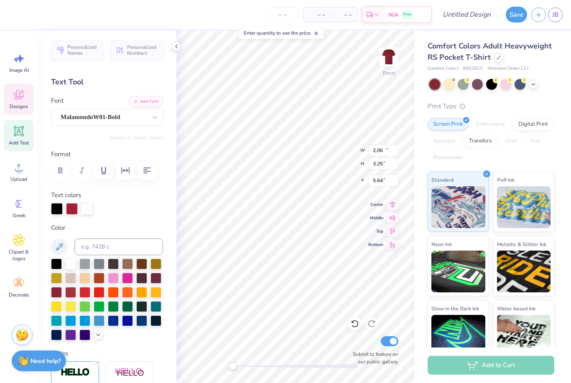
type input "1.74"
type input "2.60"
type input "5.89"
type input "2.06"
type input "3.25"
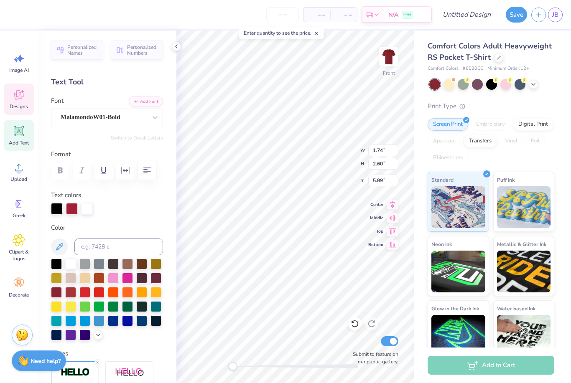
type input "5.64"
click at [352, 322] on icon at bounding box center [353, 322] width 2 height 2
type input "5.64"
click at [355, 323] on icon at bounding box center [354, 324] width 8 height 8
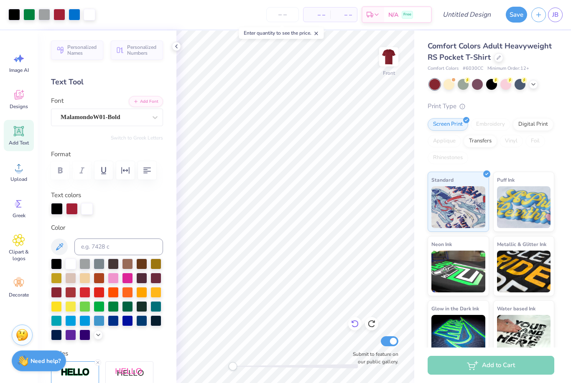
click at [354, 324] on icon at bounding box center [354, 324] width 8 height 8
click at [355, 322] on icon at bounding box center [354, 324] width 8 height 8
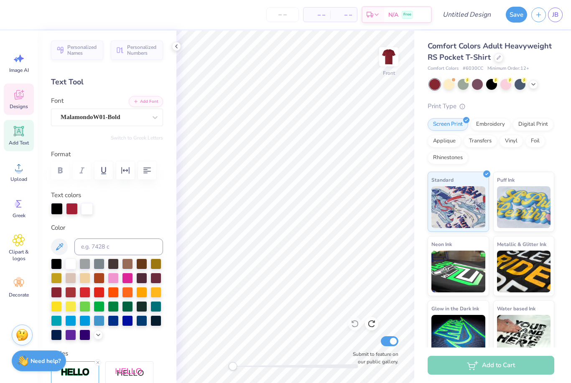
click at [25, 93] on div "Designs" at bounding box center [19, 99] width 30 height 31
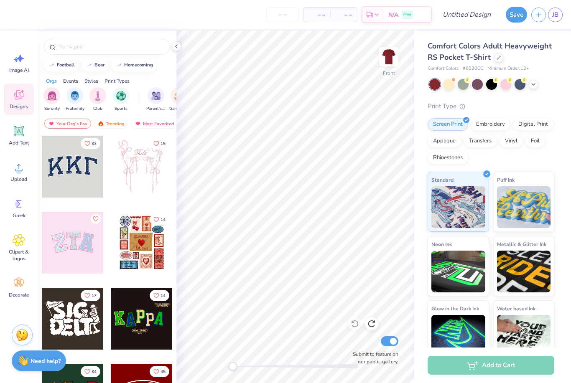
scroll to position [5, 0]
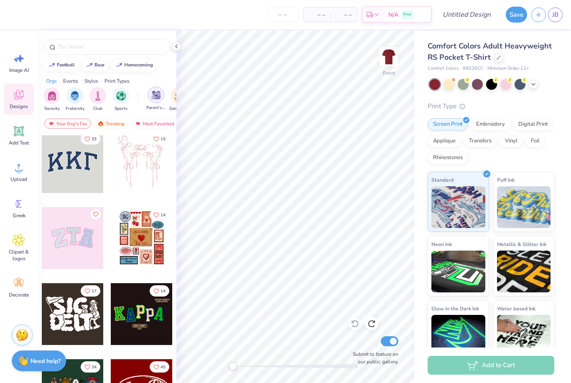
click at [157, 101] on div "filter for Parent's Weekend" at bounding box center [155, 94] width 17 height 17
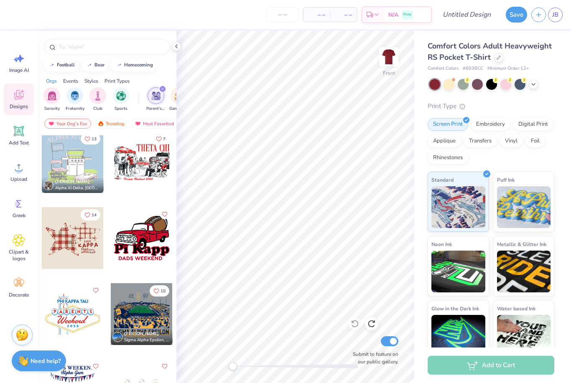
click at [151, 155] on div at bounding box center [142, 162] width 62 height 62
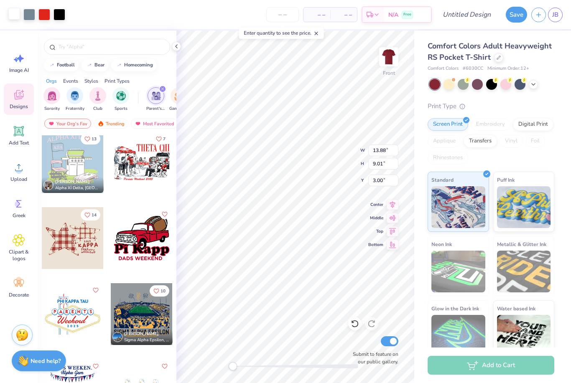
click at [17, 17] on div at bounding box center [14, 14] width 12 height 12
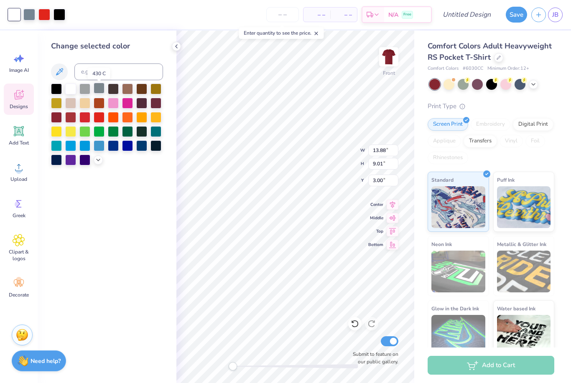
click at [99, 92] on div at bounding box center [99, 88] width 11 height 11
click at [115, 89] on div at bounding box center [113, 88] width 11 height 11
click at [54, 122] on div at bounding box center [56, 116] width 11 height 11
click at [85, 116] on div at bounding box center [84, 116] width 11 height 11
click at [44, 19] on div at bounding box center [44, 14] width 12 height 12
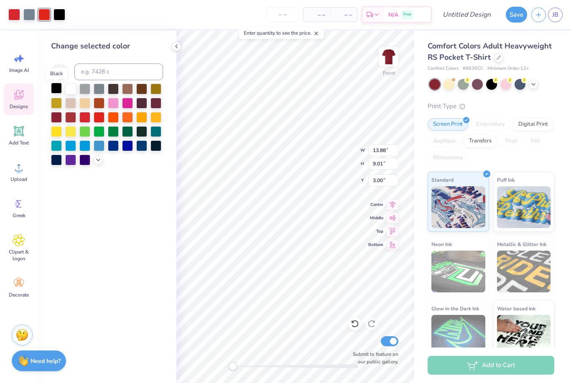
click at [56, 91] on div at bounding box center [56, 88] width 11 height 11
click at [26, 13] on div at bounding box center [29, 14] width 12 height 12
click at [100, 93] on div at bounding box center [99, 88] width 11 height 11
click at [110, 93] on div at bounding box center [113, 88] width 11 height 11
click at [14, 14] on div at bounding box center [14, 14] width 12 height 12
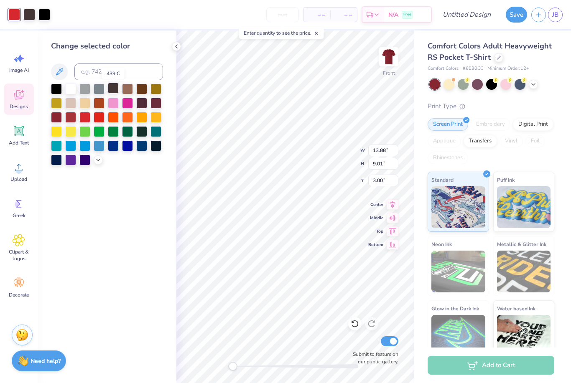
click at [112, 90] on div at bounding box center [113, 88] width 11 height 11
click at [104, 91] on div at bounding box center [99, 88] width 11 height 11
click at [88, 91] on div at bounding box center [84, 88] width 11 height 11
